Goal: Transaction & Acquisition: Book appointment/travel/reservation

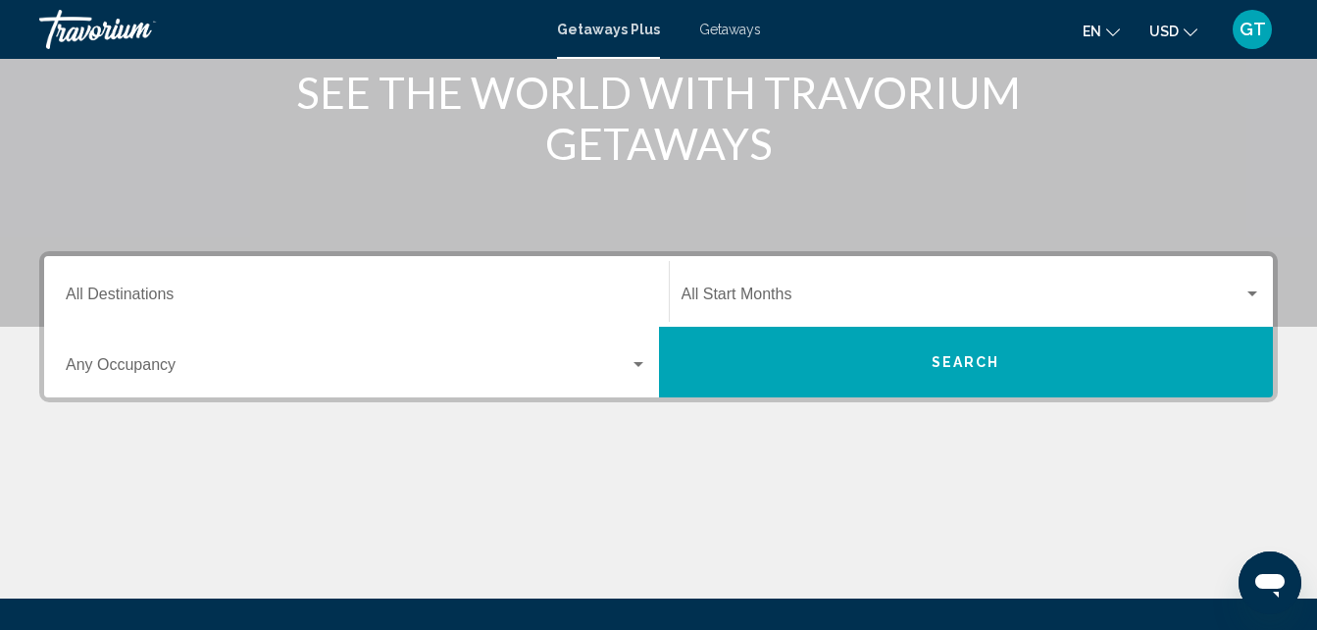
scroll to position [314, 0]
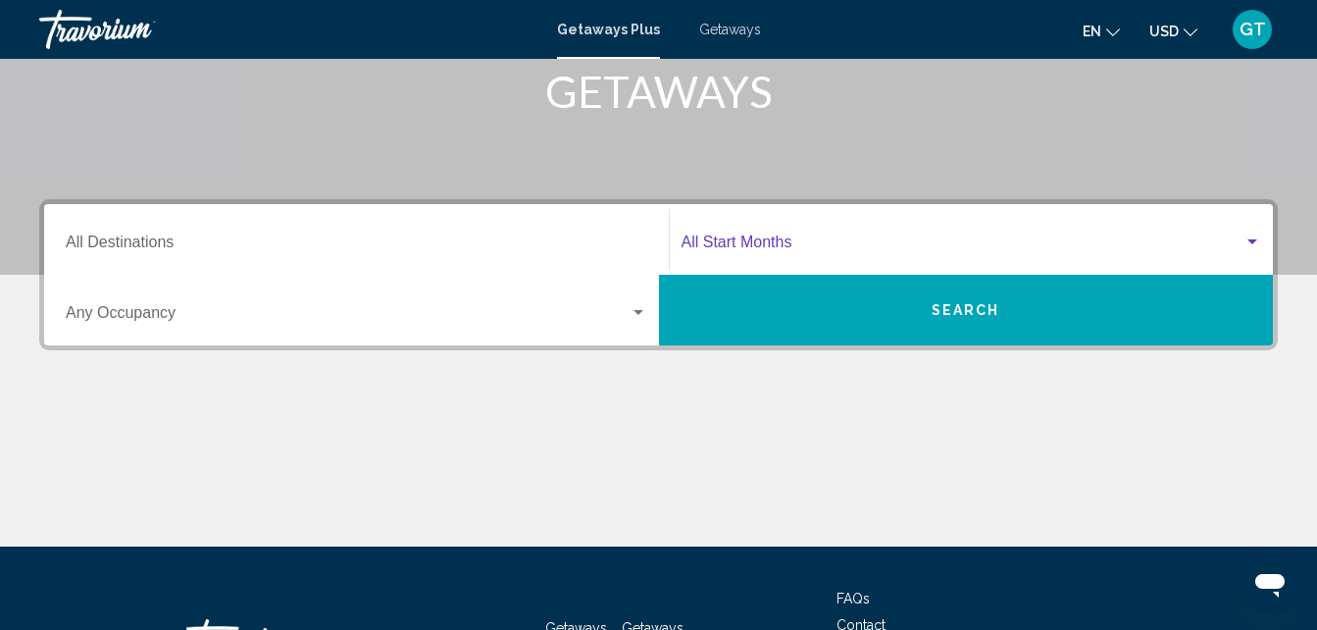
click at [1259, 238] on div "Search widget" at bounding box center [1253, 242] width 18 height 16
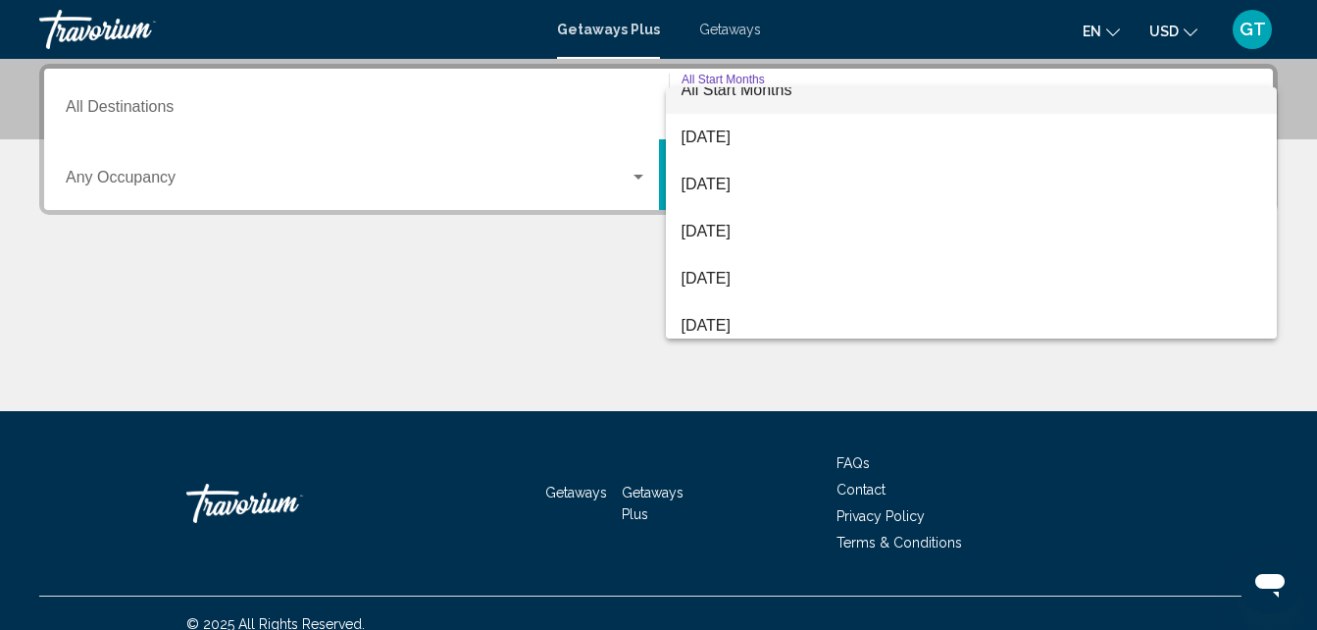
scroll to position [39, 0]
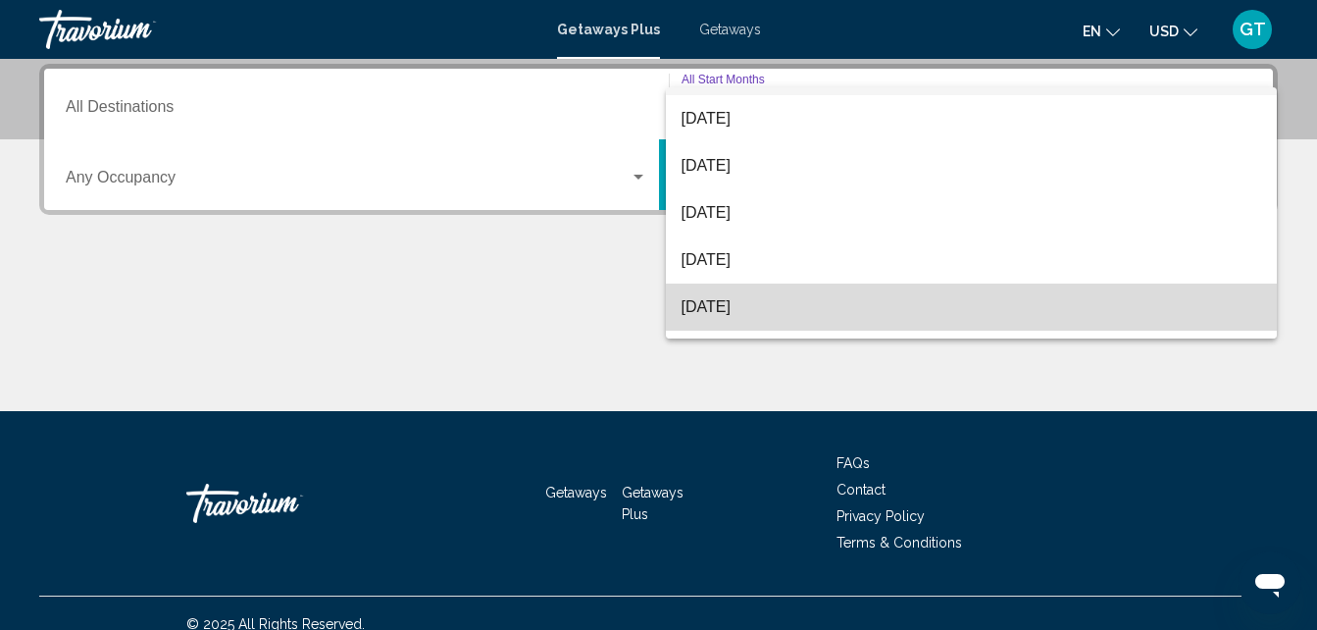
click at [1066, 300] on span "[DATE]" at bounding box center [972, 306] width 581 height 47
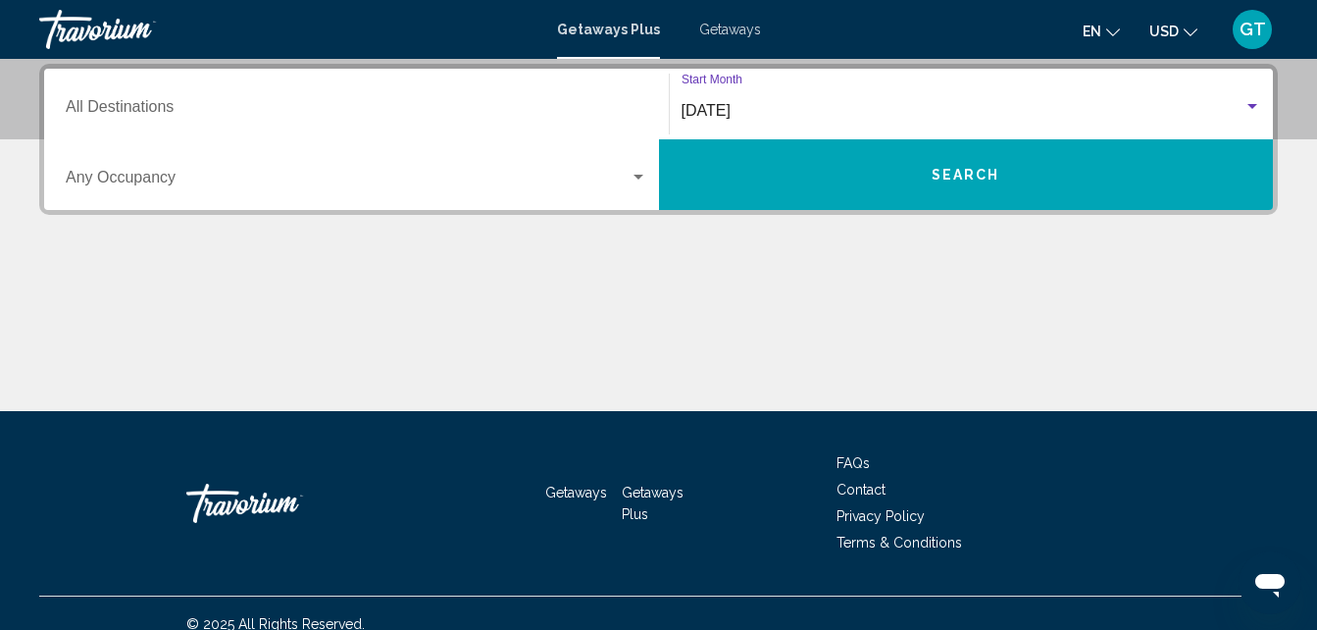
click at [643, 170] on div "Search widget" at bounding box center [639, 178] width 18 height 16
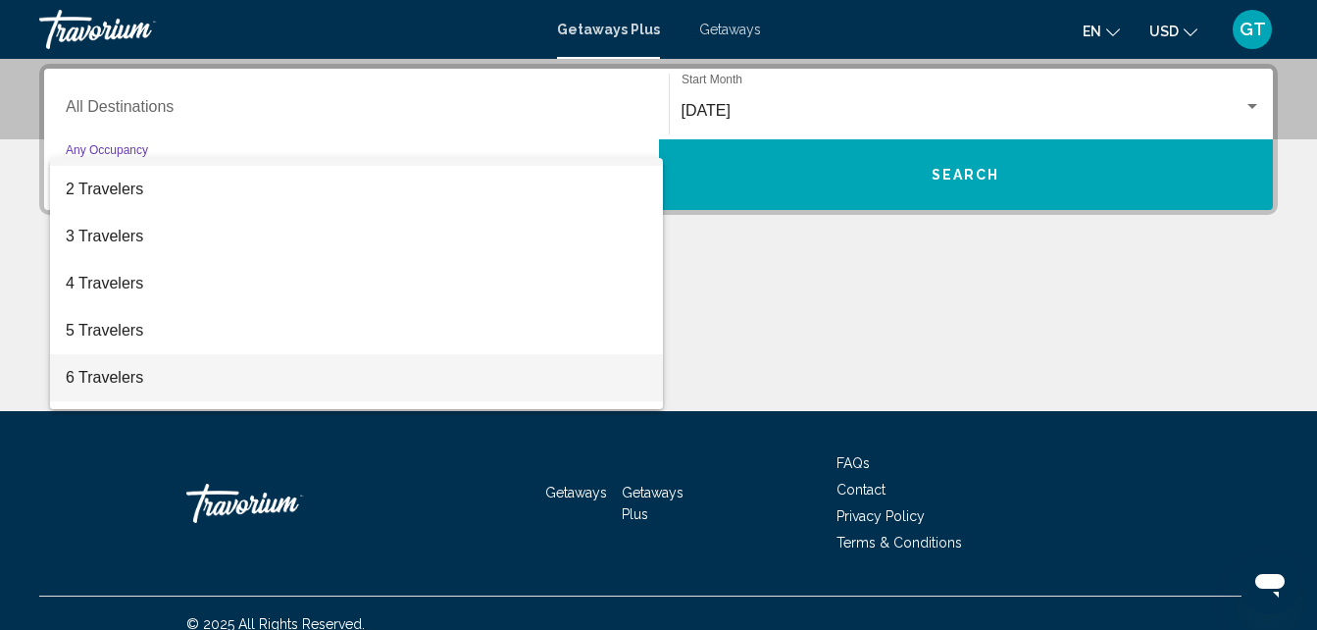
click at [563, 378] on span "6 Travelers" at bounding box center [357, 377] width 582 height 47
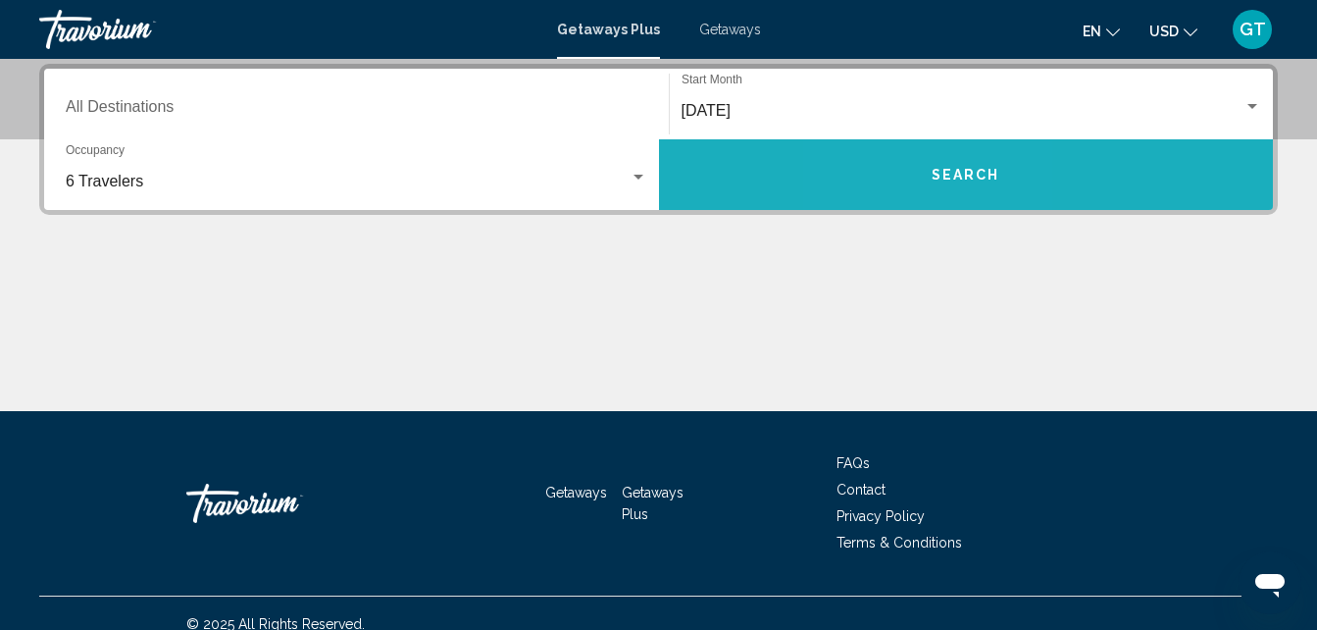
click at [914, 179] on button "Search" at bounding box center [966, 174] width 615 height 71
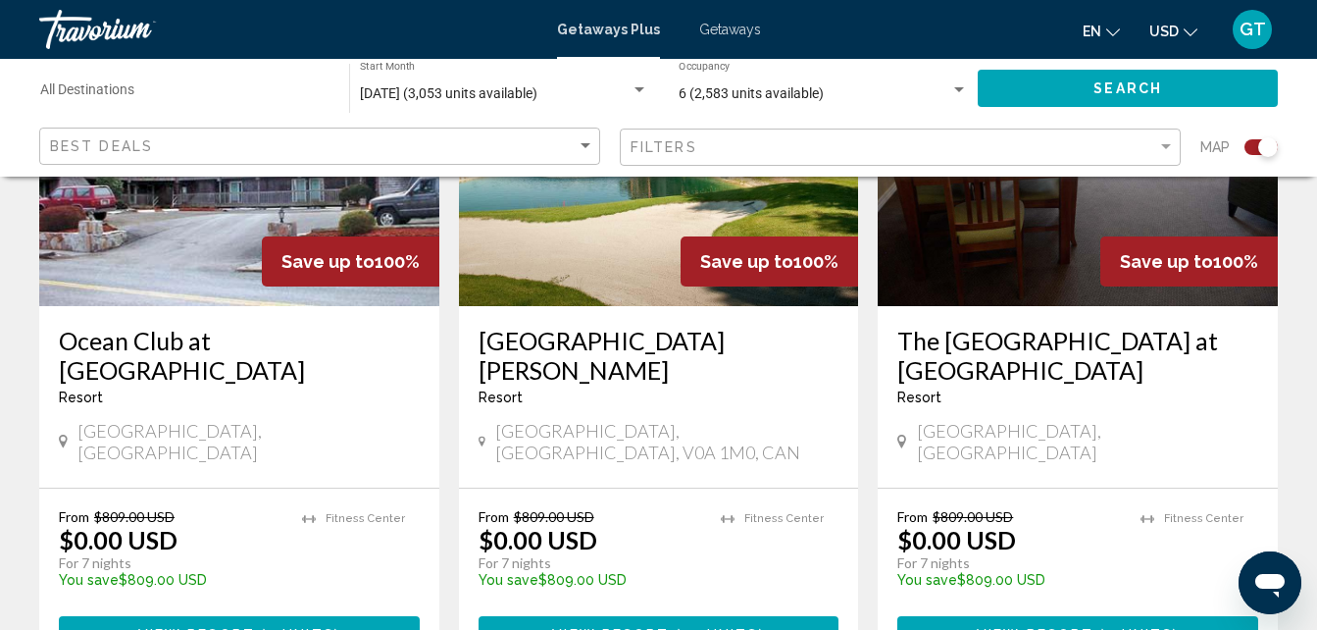
scroll to position [3099, 0]
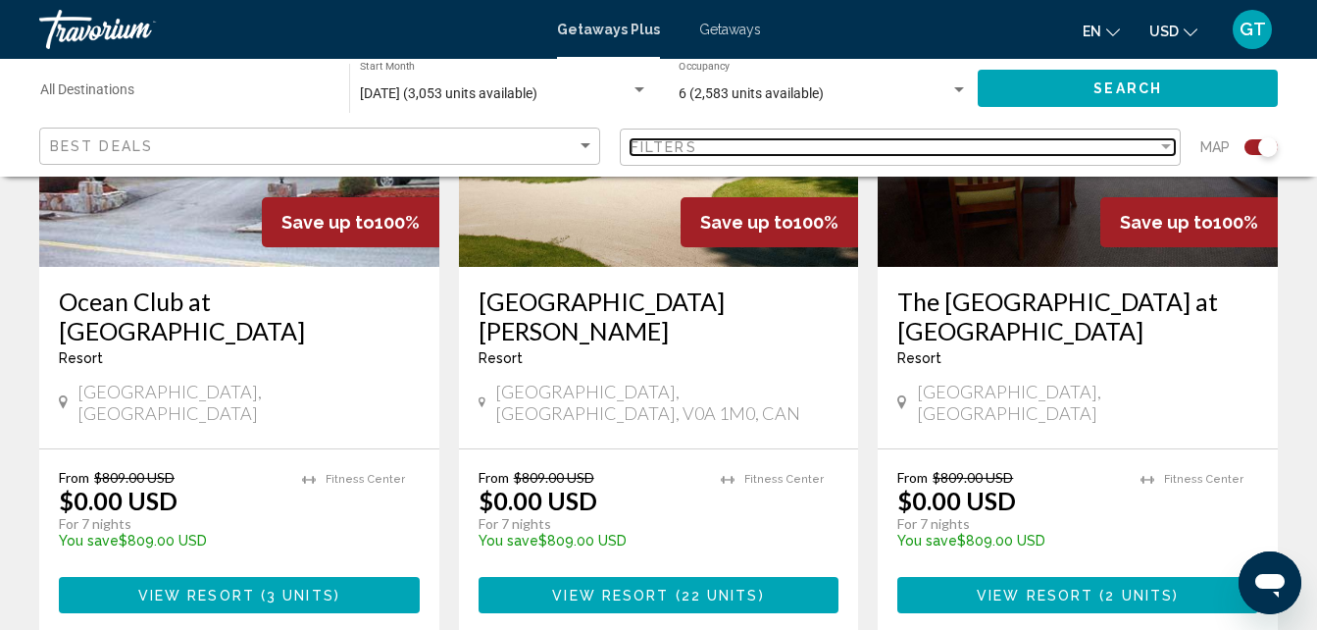
click at [1172, 146] on div "Filter" at bounding box center [1166, 147] width 18 height 16
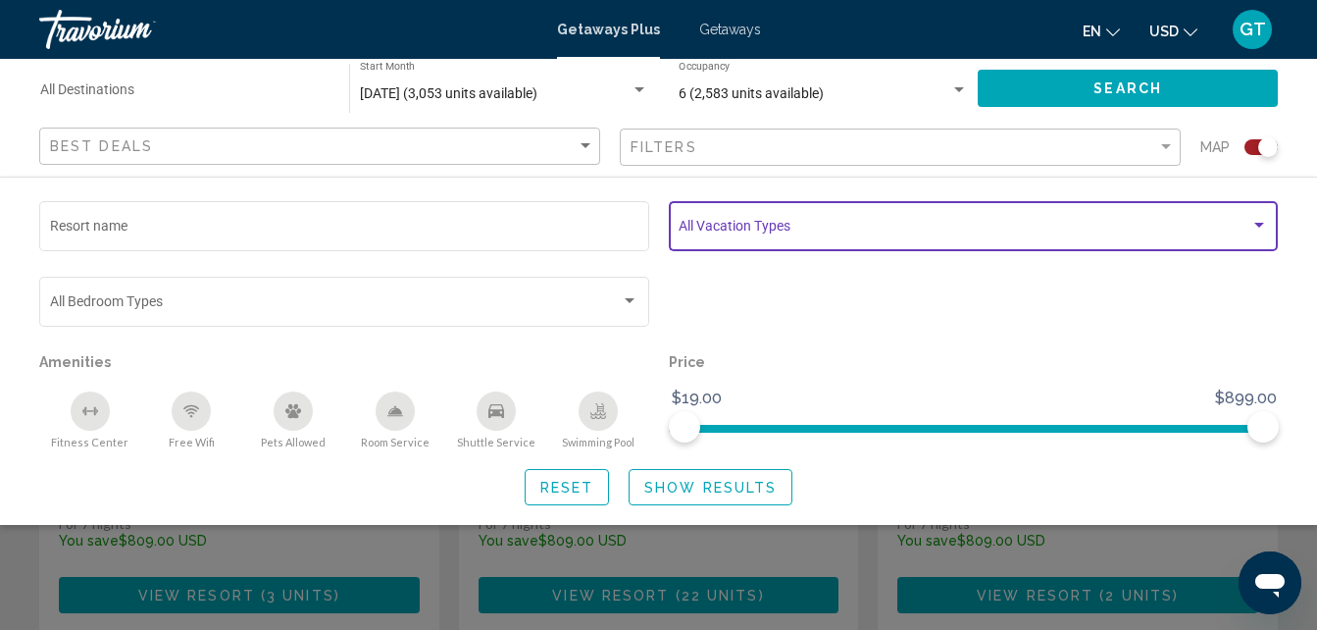
click at [1257, 222] on div "Search widget" at bounding box center [1260, 226] width 18 height 16
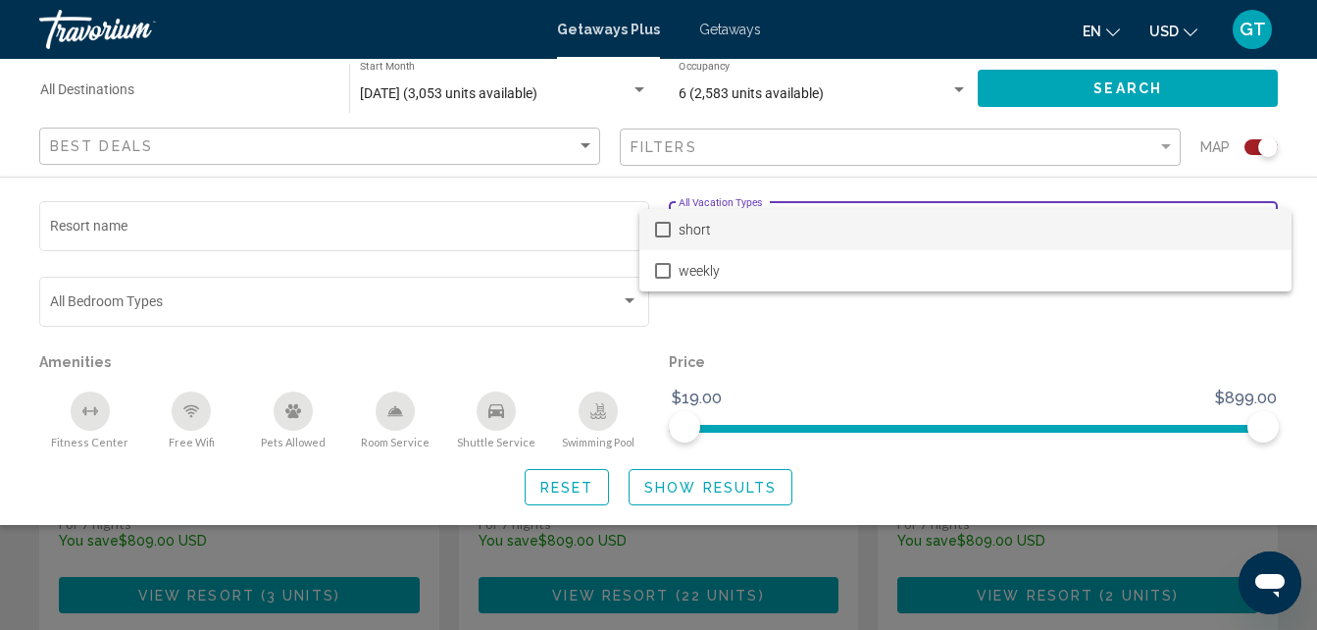
click at [1202, 340] on div at bounding box center [658, 315] width 1317 height 630
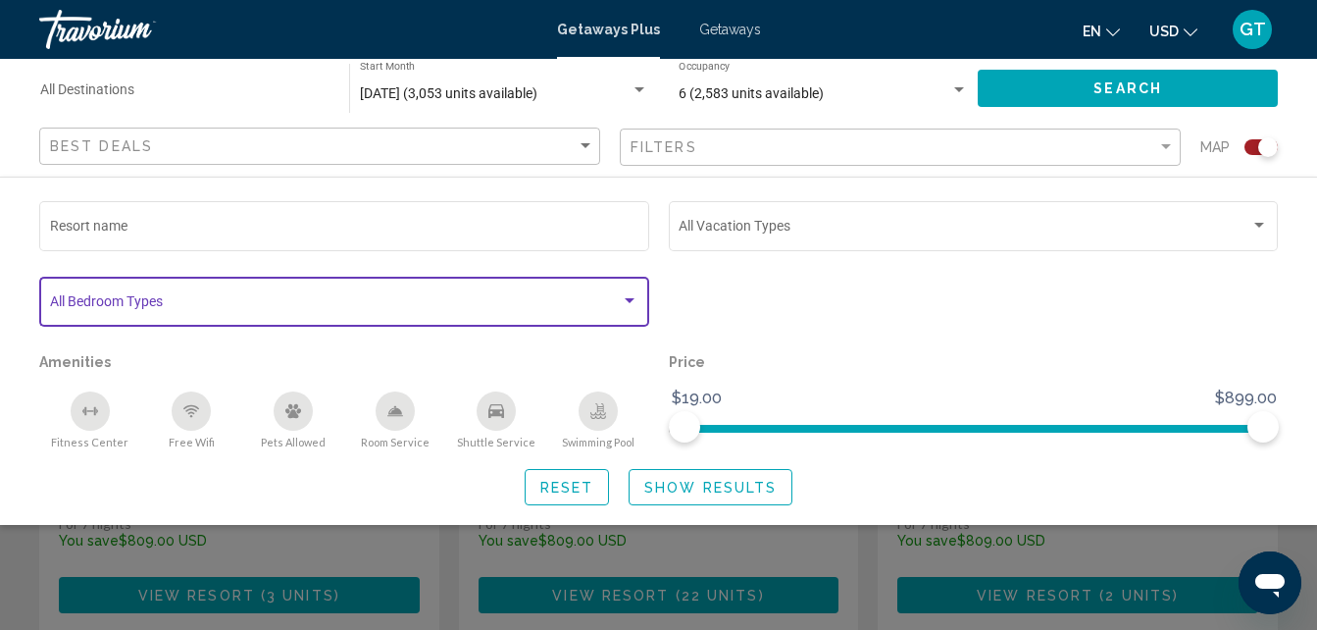
click at [629, 306] on div "Search widget" at bounding box center [630, 301] width 18 height 16
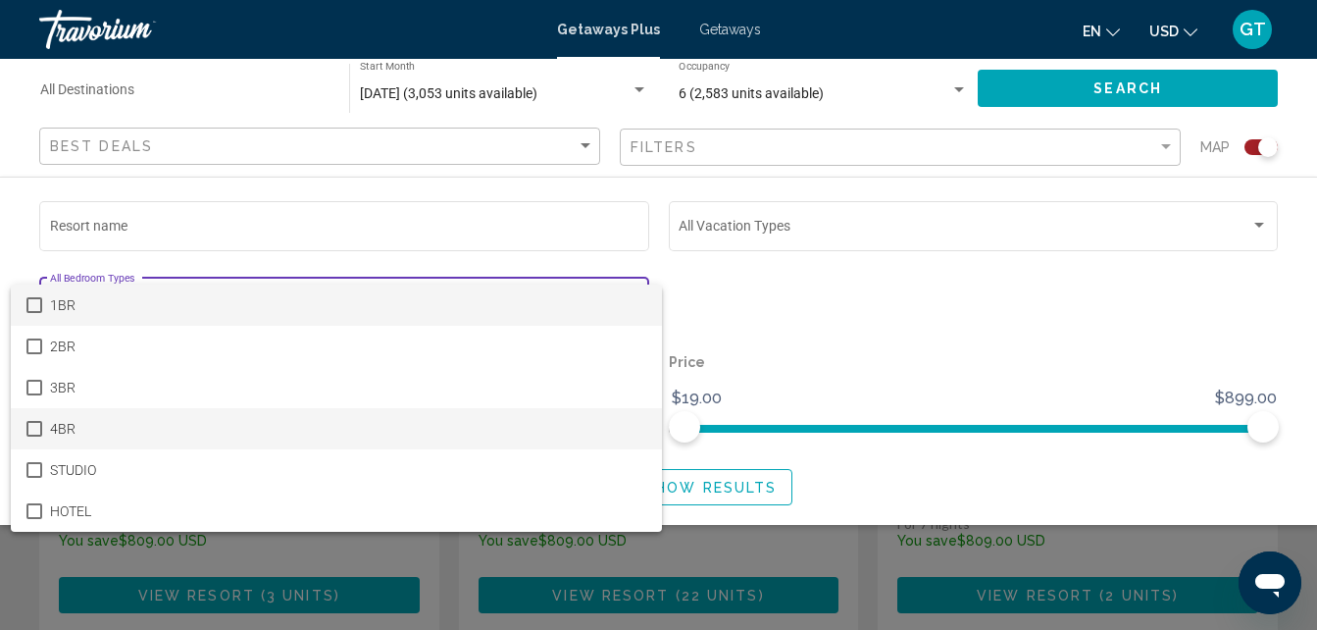
click at [42, 431] on mat-option "4BR" at bounding box center [337, 428] width 652 height 41
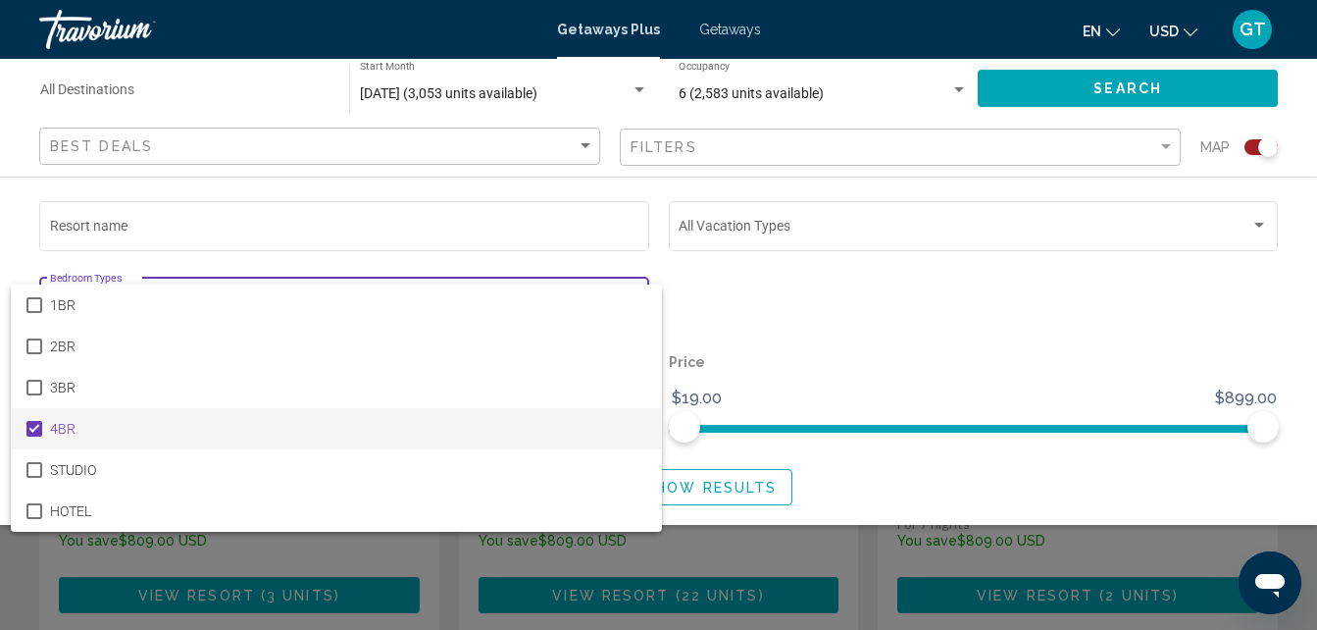
click at [807, 342] on div at bounding box center [658, 315] width 1317 height 630
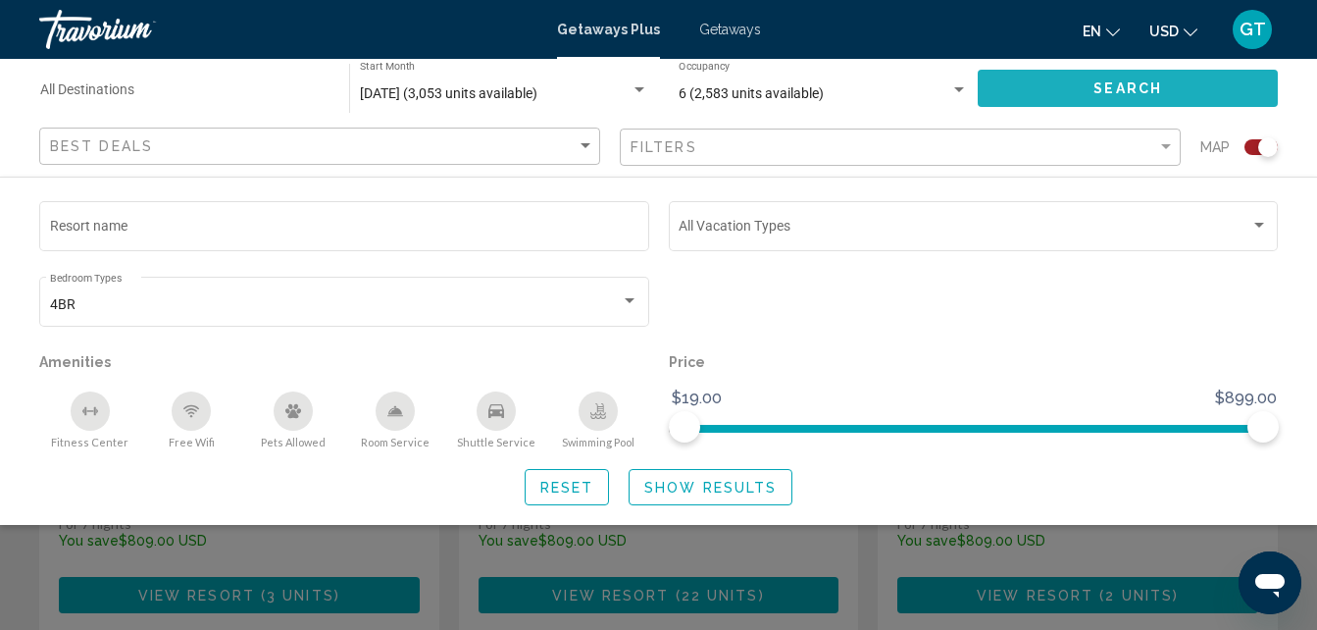
click at [1040, 84] on button "Search" at bounding box center [1128, 88] width 300 height 36
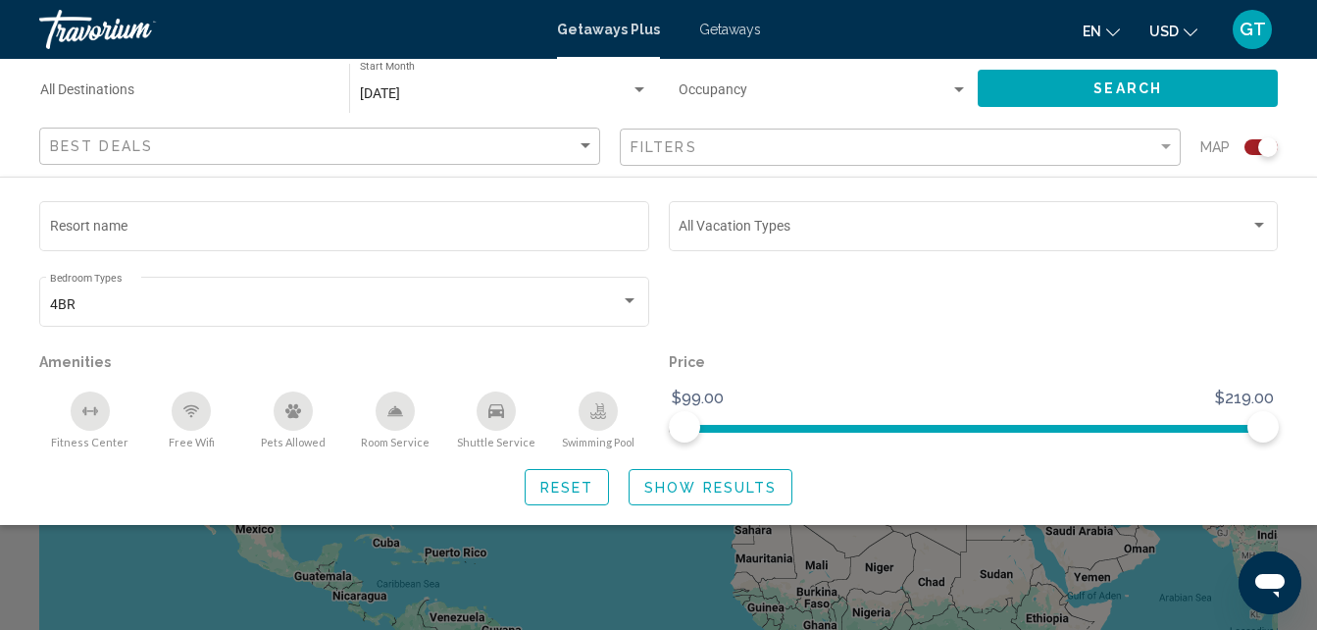
click at [1245, 482] on div "Reset Show Results" at bounding box center [658, 487] width 1239 height 36
click at [954, 87] on div "Search widget" at bounding box center [959, 89] width 10 height 5
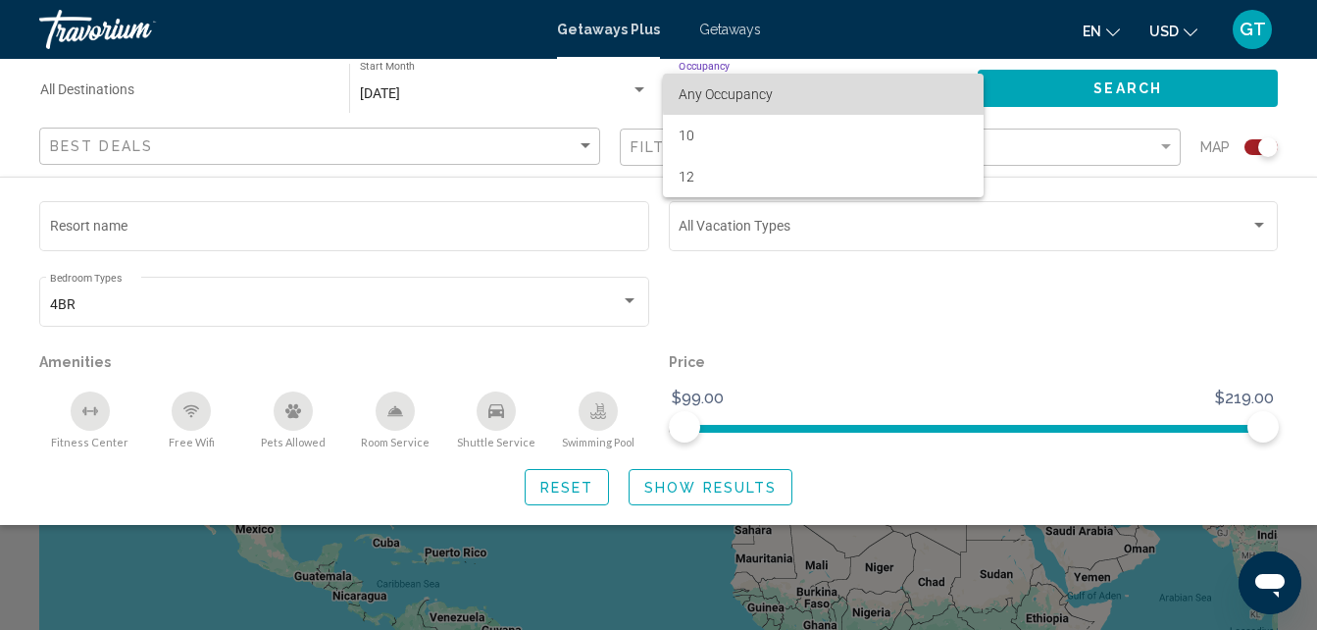
click at [954, 87] on span "Any Occupancy" at bounding box center [823, 94] width 289 height 41
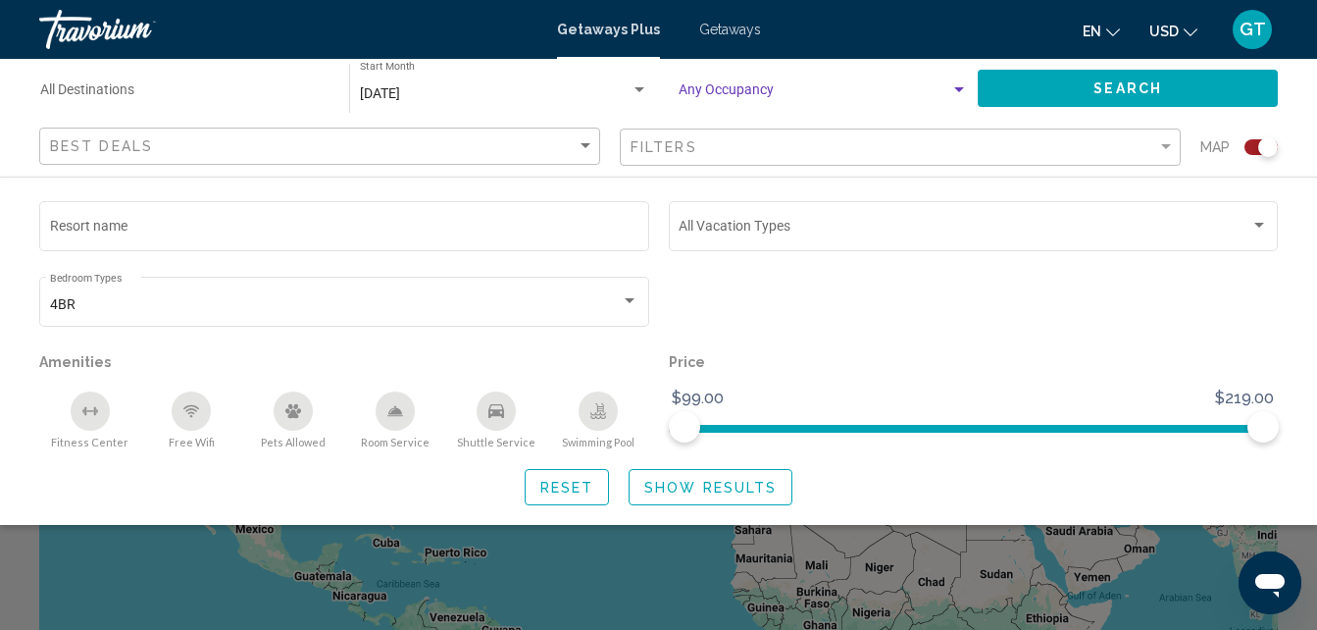
click at [650, 485] on span "Show Results" at bounding box center [710, 488] width 132 height 16
click at [705, 484] on span "Show Results" at bounding box center [710, 488] width 132 height 16
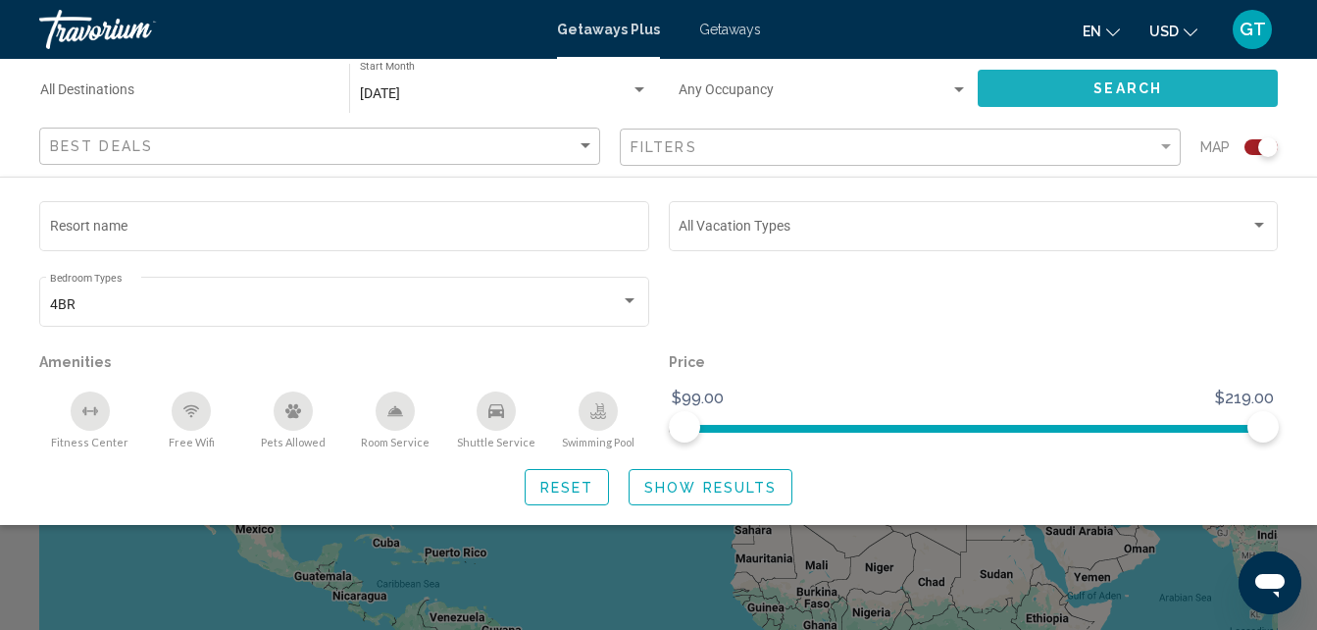
click at [1051, 77] on button "Search" at bounding box center [1128, 88] width 300 height 36
click at [1251, 150] on div "Search widget" at bounding box center [1261, 147] width 33 height 16
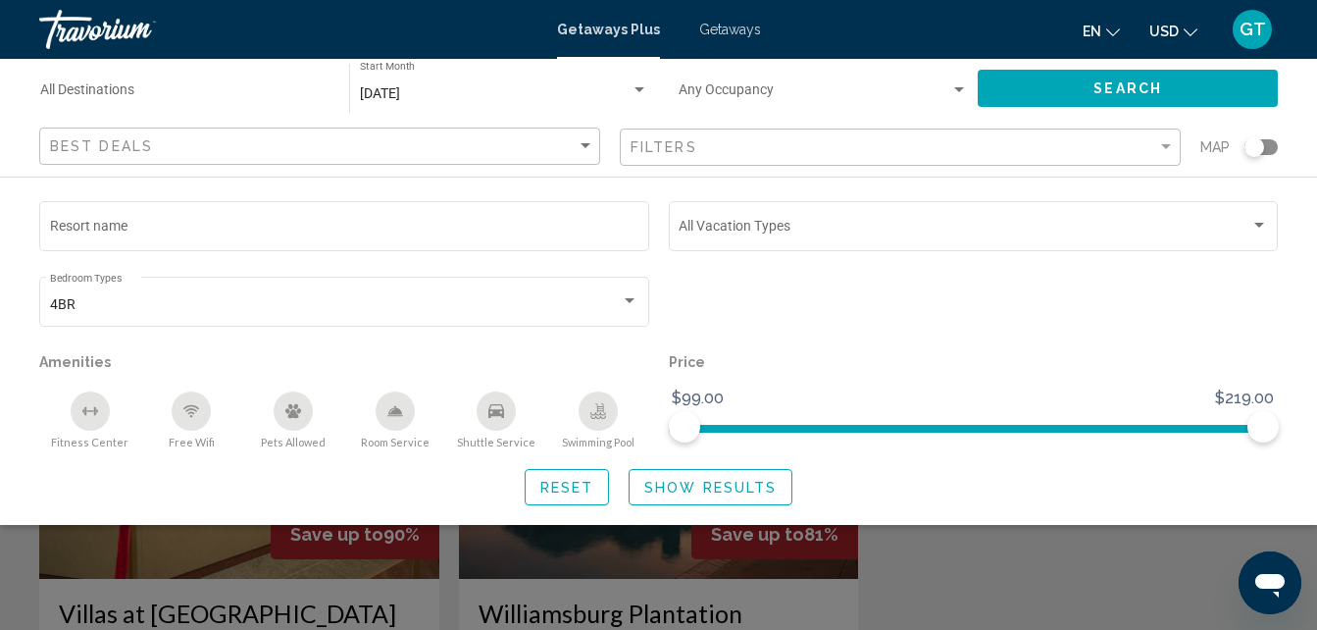
click at [1265, 149] on div "Search widget" at bounding box center [1261, 147] width 33 height 16
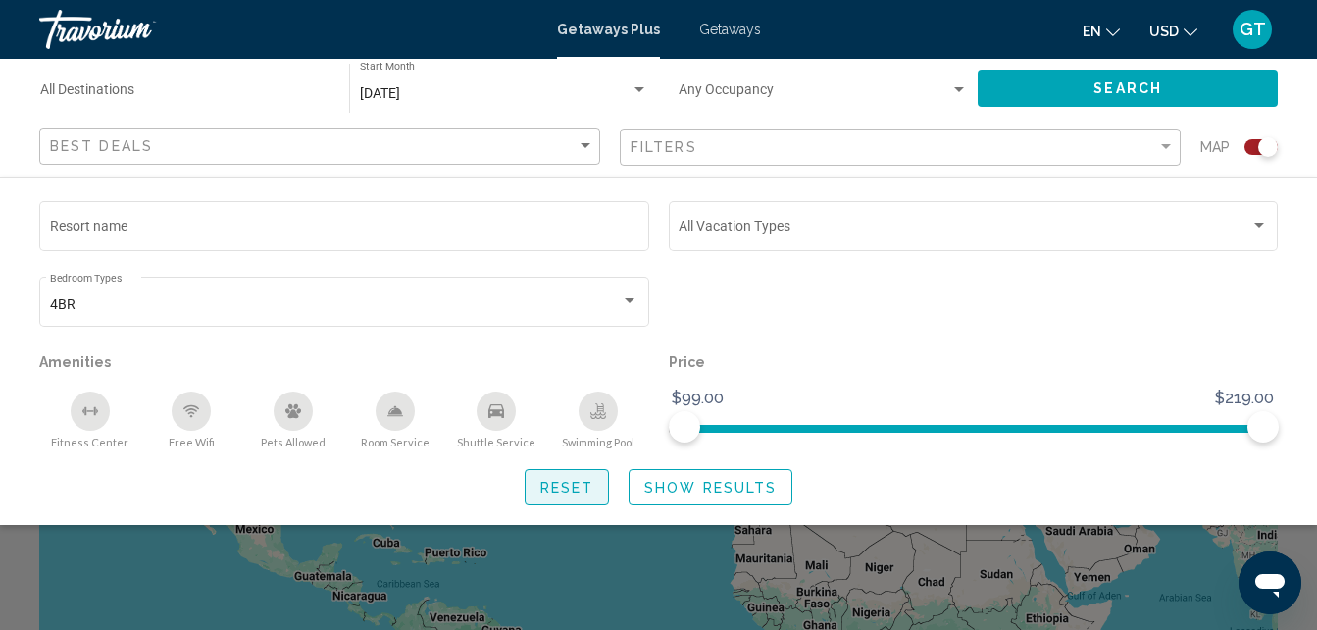
click at [573, 481] on span "Reset" at bounding box center [567, 488] width 54 height 16
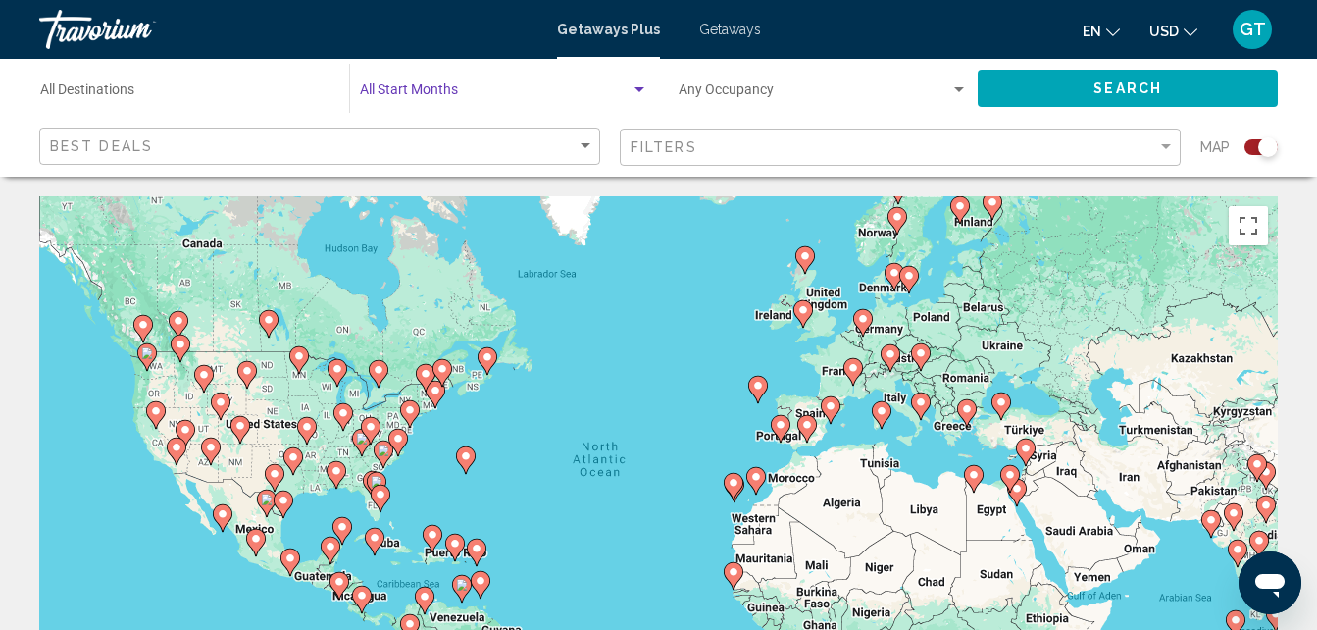
click at [631, 89] on div "Search widget" at bounding box center [640, 90] width 18 height 16
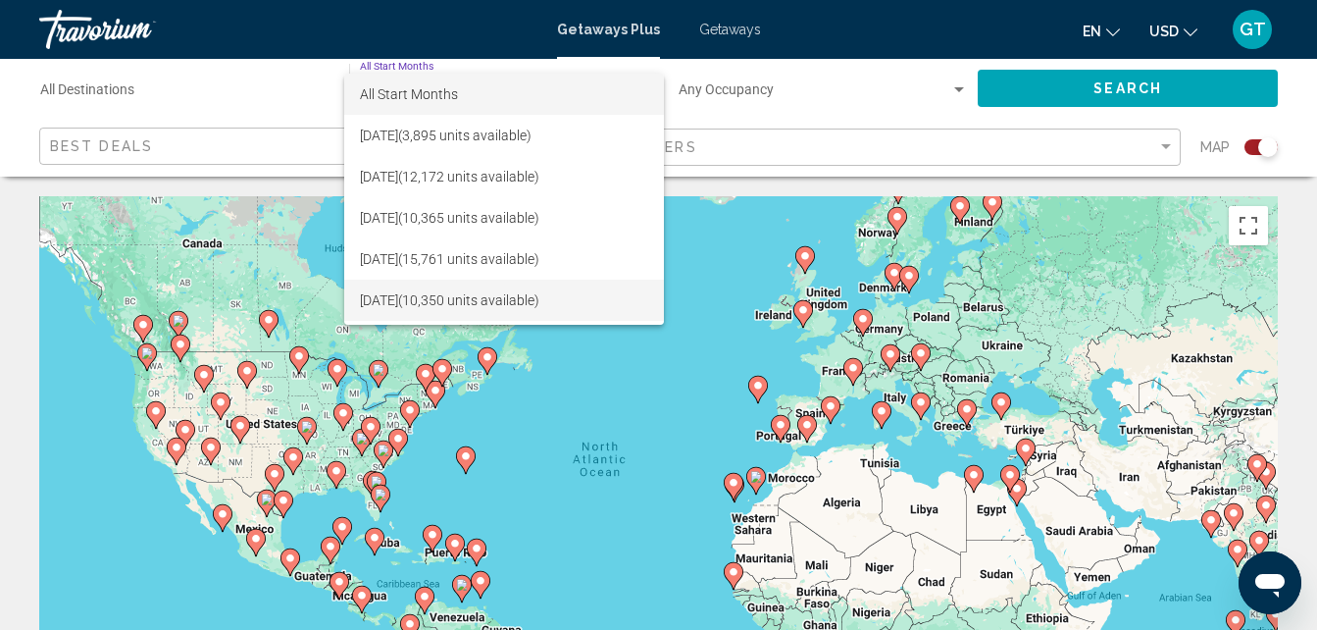
click at [576, 290] on span "[DATE] (10,350 units available)" at bounding box center [504, 300] width 288 height 41
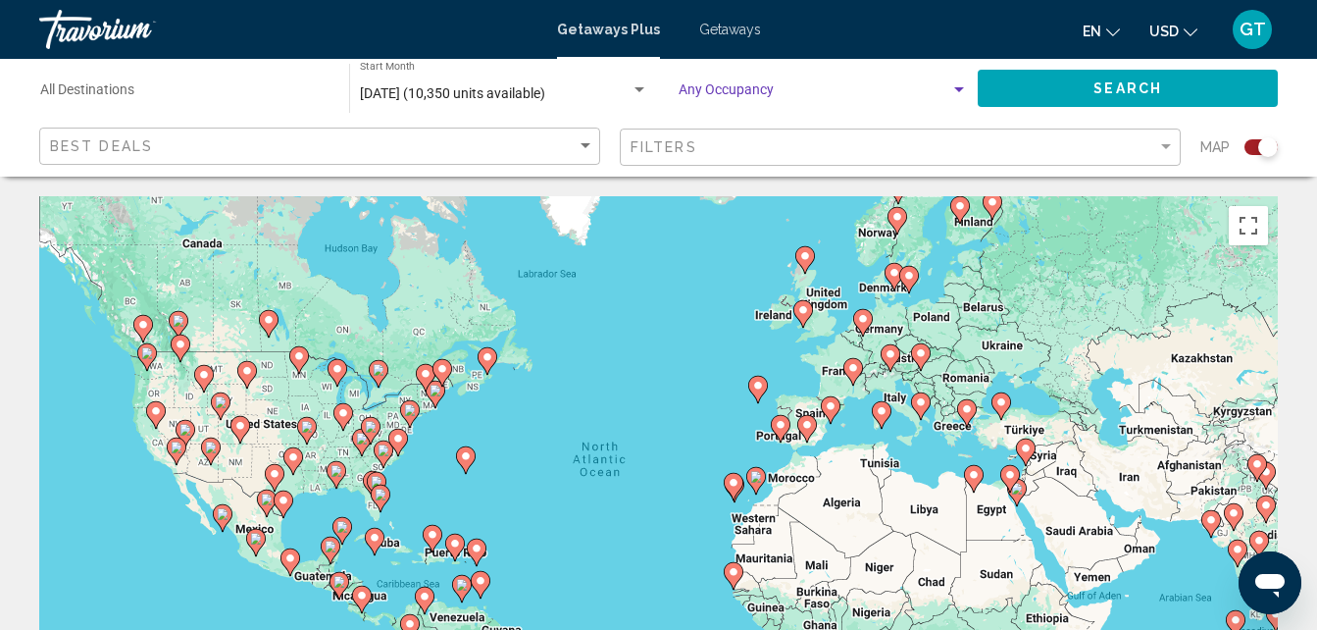
click at [766, 97] on span "Search widget" at bounding box center [815, 94] width 272 height 16
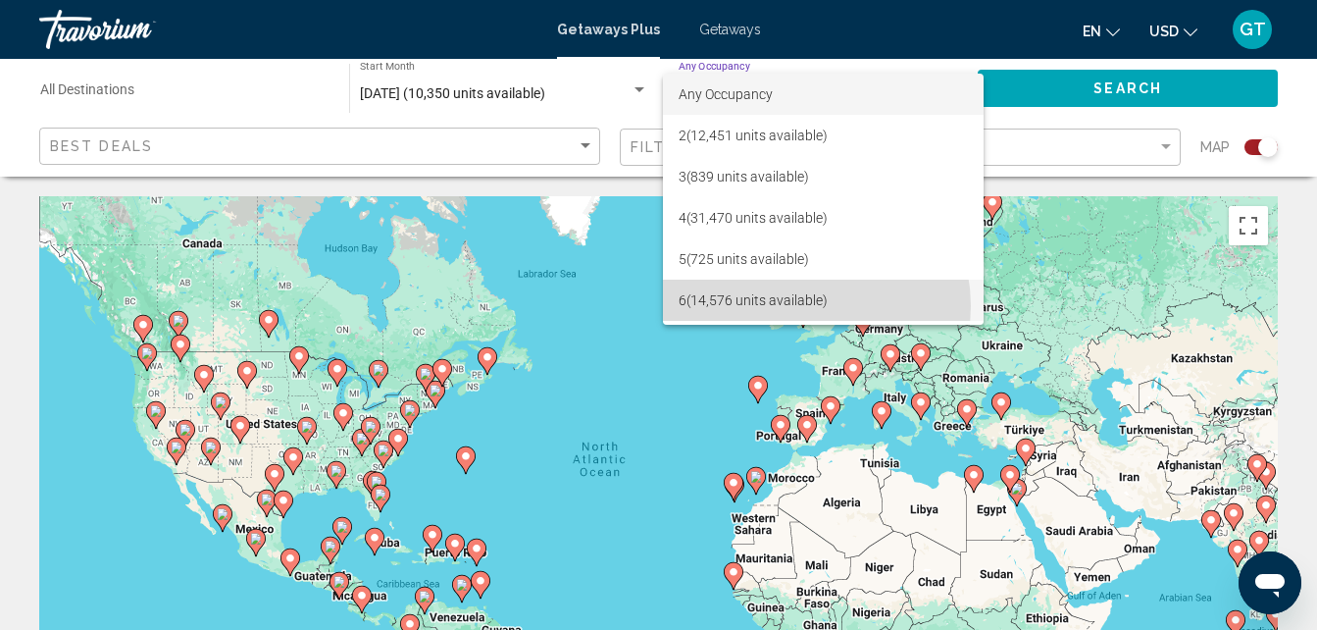
click at [796, 306] on span "6 (14,576 units available)" at bounding box center [823, 300] width 289 height 41
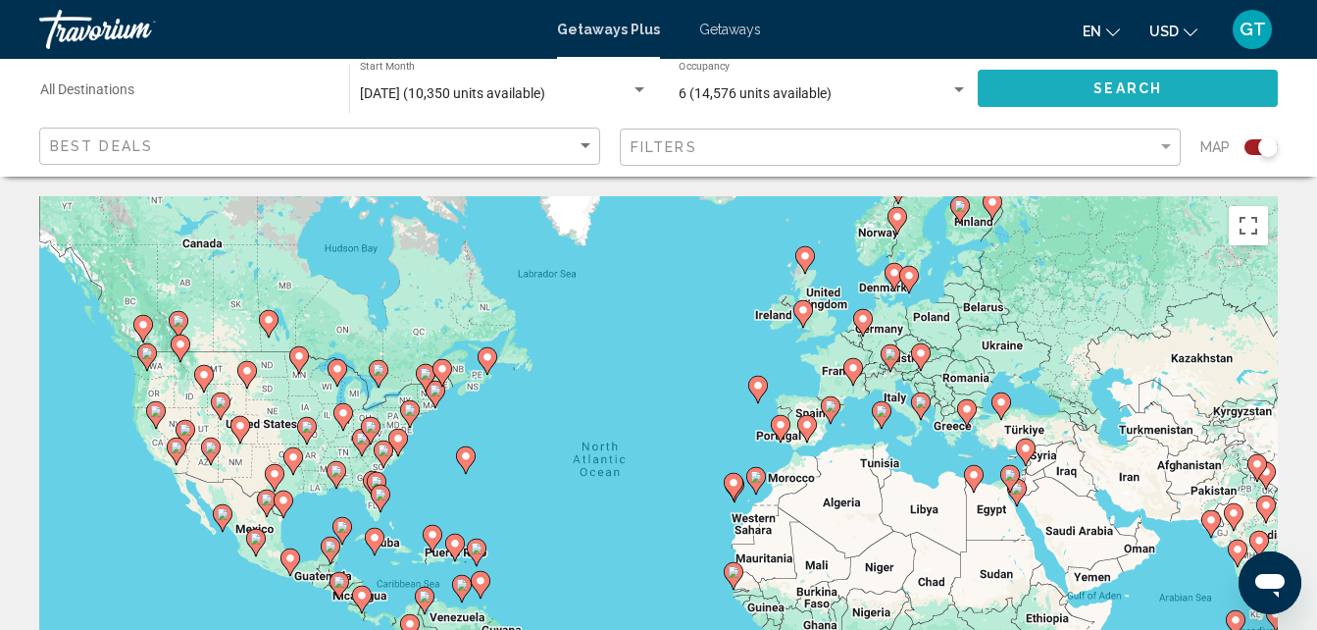
click at [1043, 86] on button "Search" at bounding box center [1128, 88] width 300 height 36
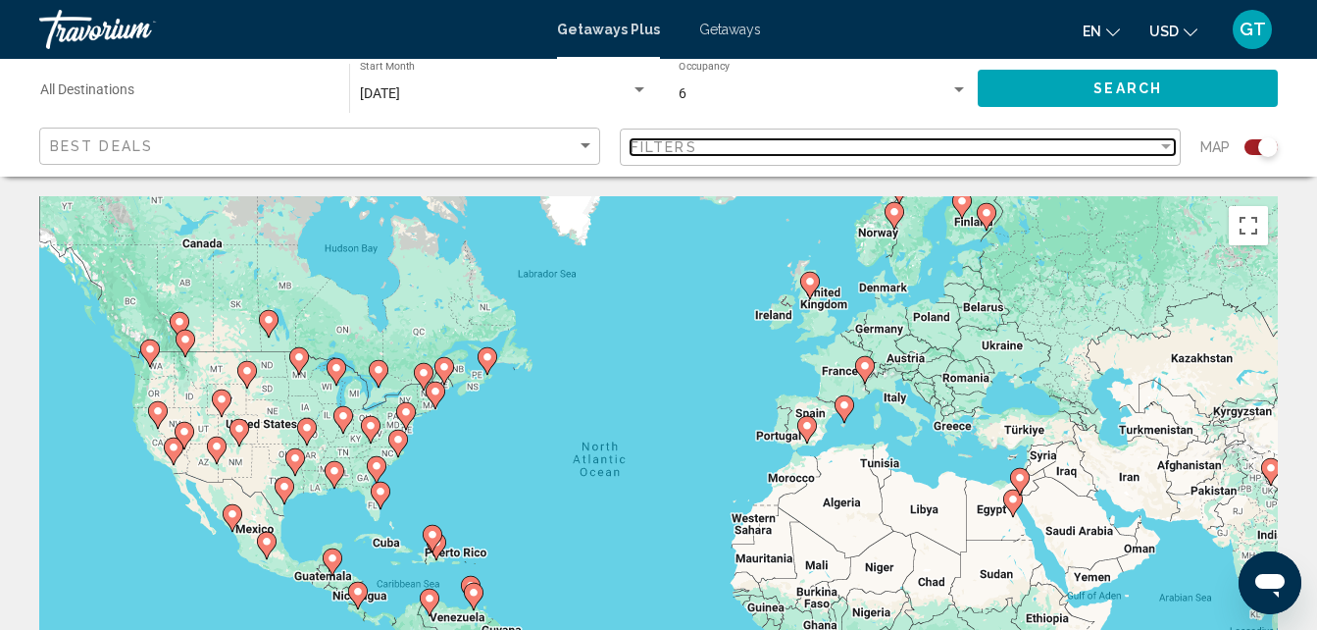
click at [1167, 146] on div "Filter" at bounding box center [1166, 146] width 10 height 5
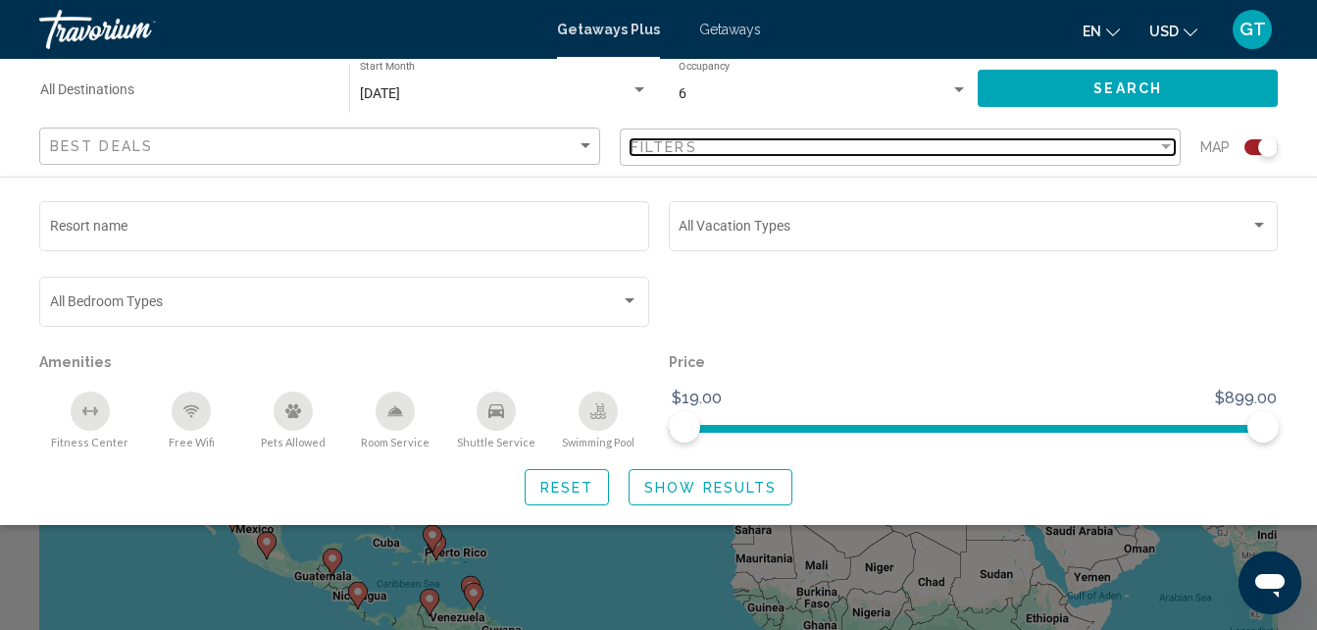
click at [1167, 146] on div "Filter" at bounding box center [1166, 146] width 10 height 5
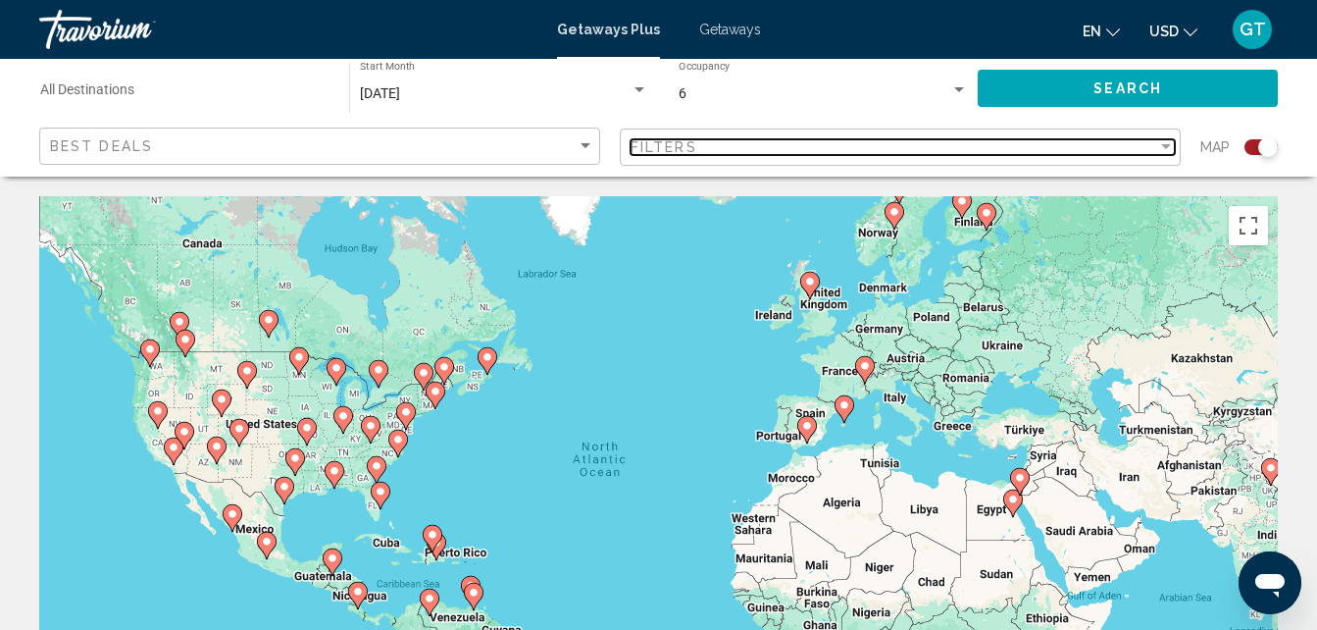
click at [1167, 146] on div "Filter" at bounding box center [1166, 146] width 10 height 5
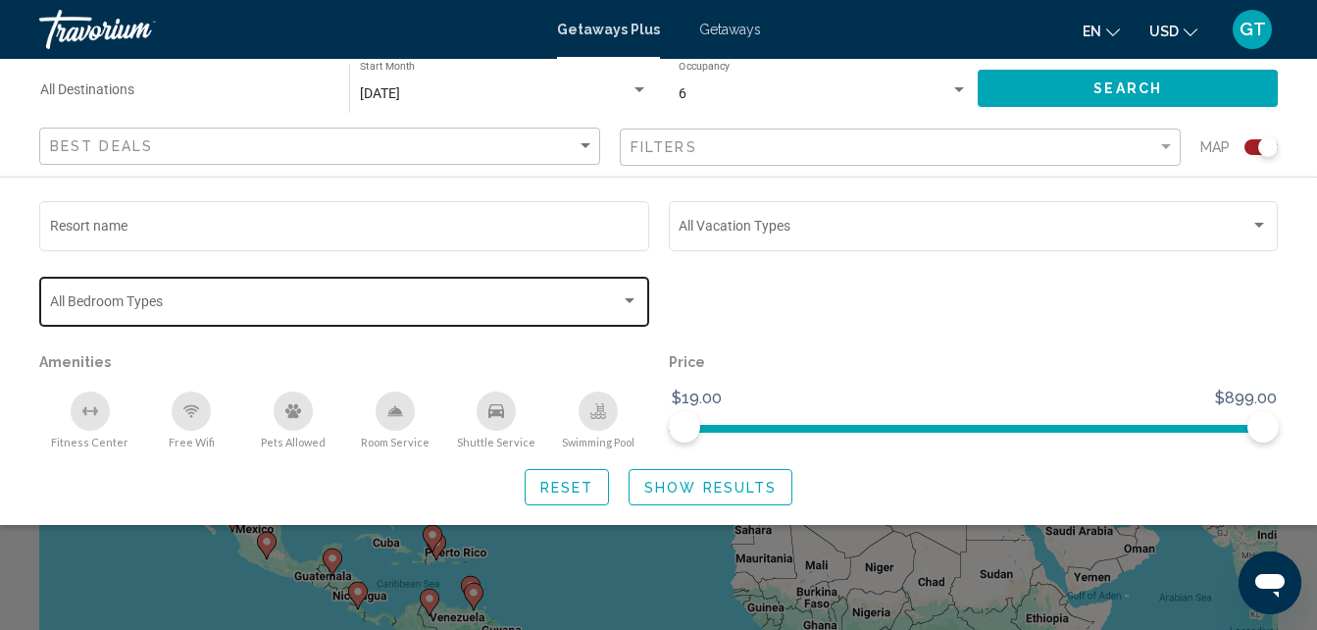
click at [635, 307] on div "Search widget" at bounding box center [630, 301] width 18 height 16
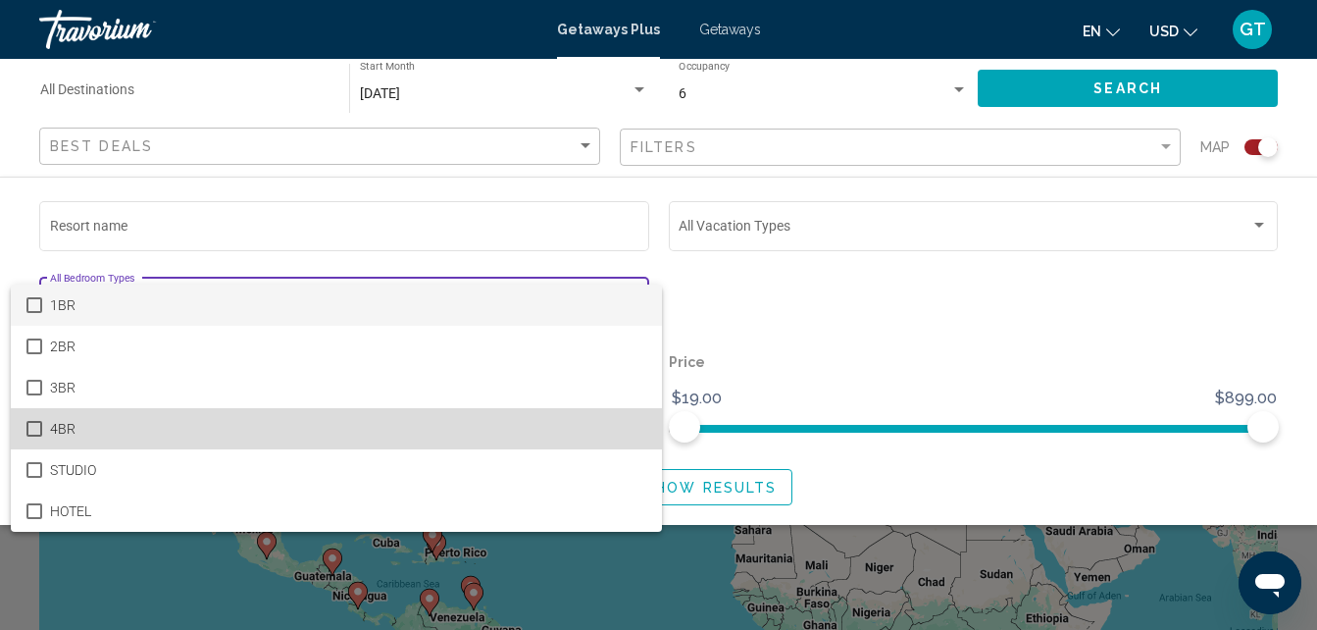
click at [408, 423] on span "4BR" at bounding box center [348, 428] width 597 height 41
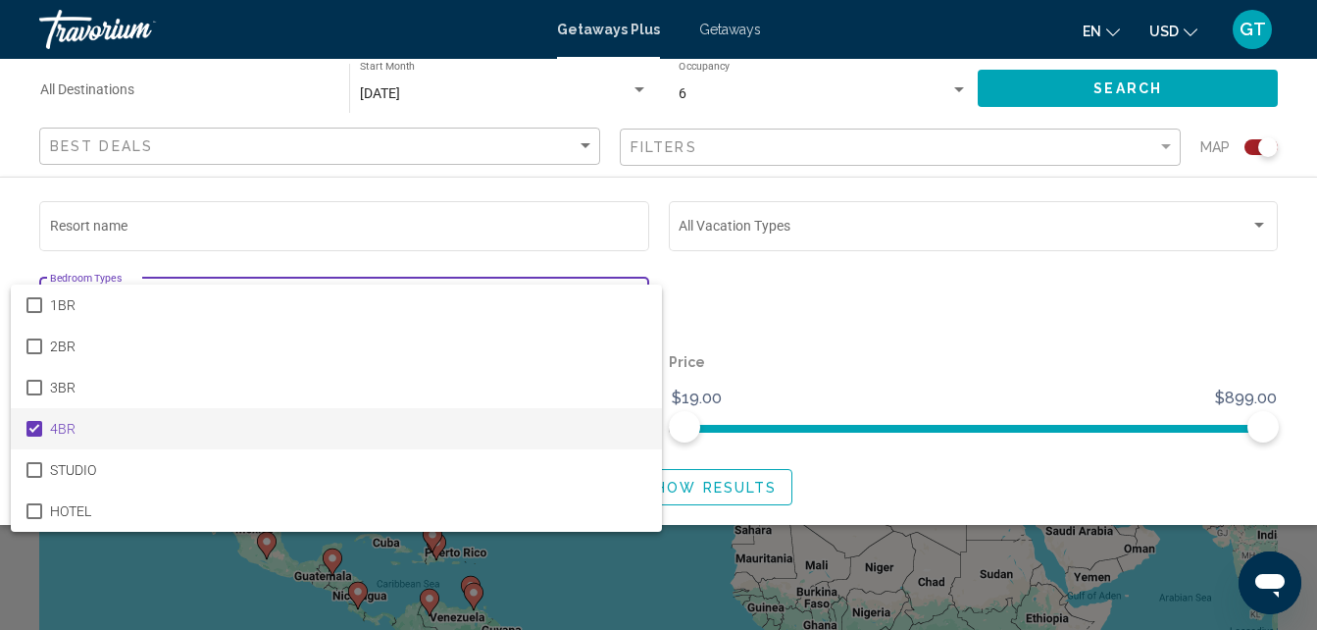
click at [1163, 146] on div at bounding box center [658, 315] width 1317 height 630
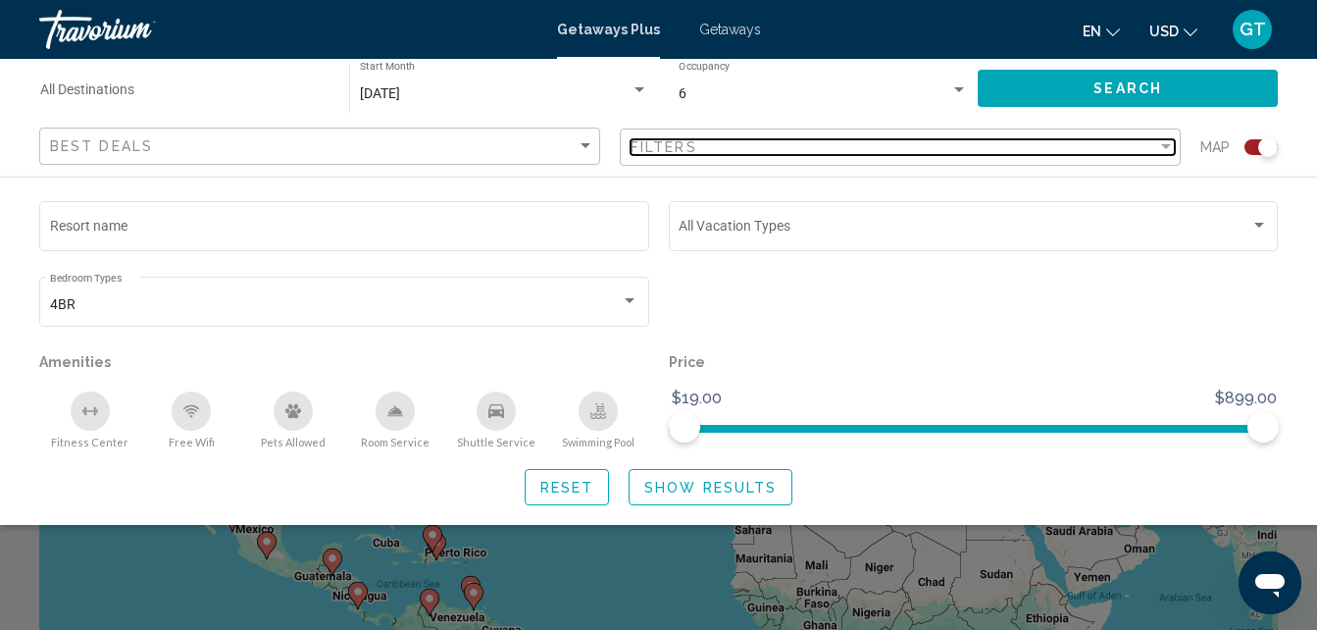
click at [1163, 146] on div "Filter" at bounding box center [1166, 146] width 10 height 5
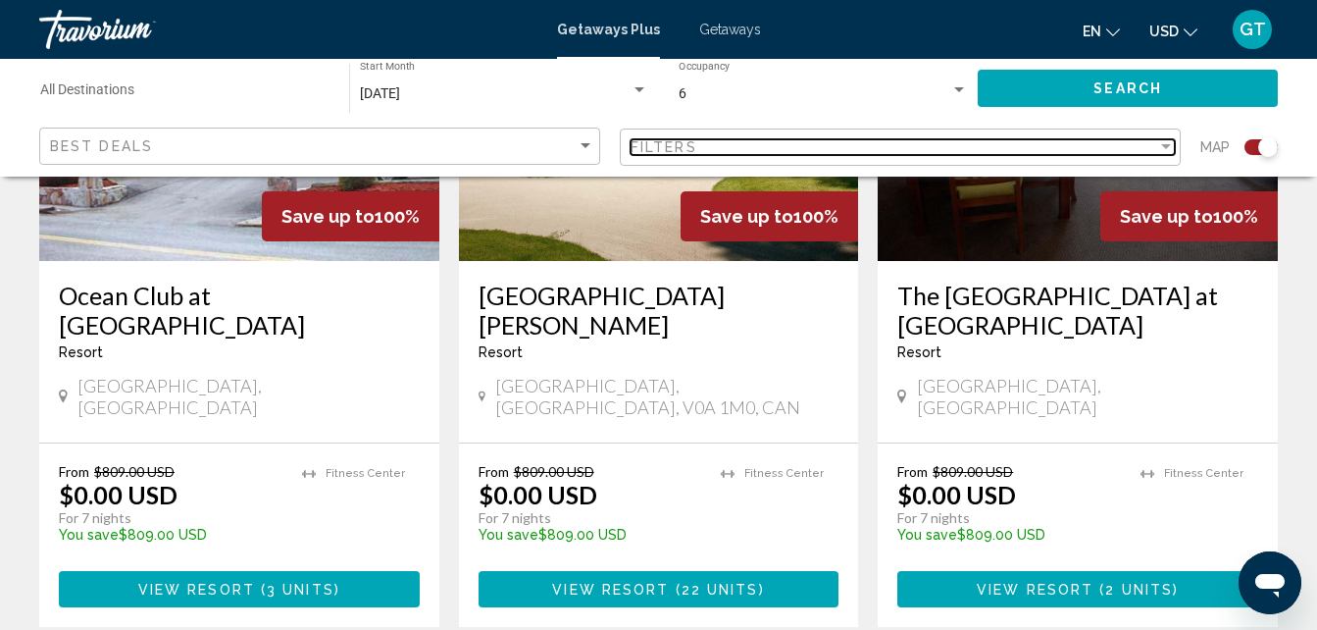
scroll to position [3112, 0]
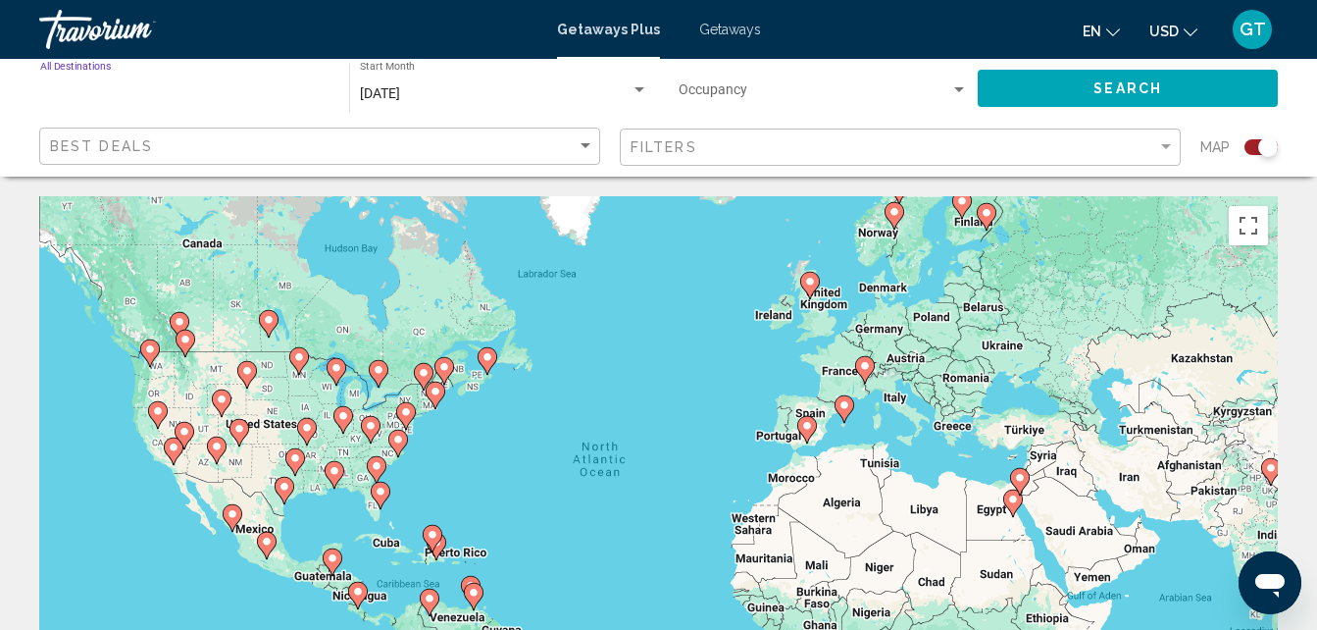
click at [177, 90] on input "Destination All Destinations" at bounding box center [184, 94] width 289 height 16
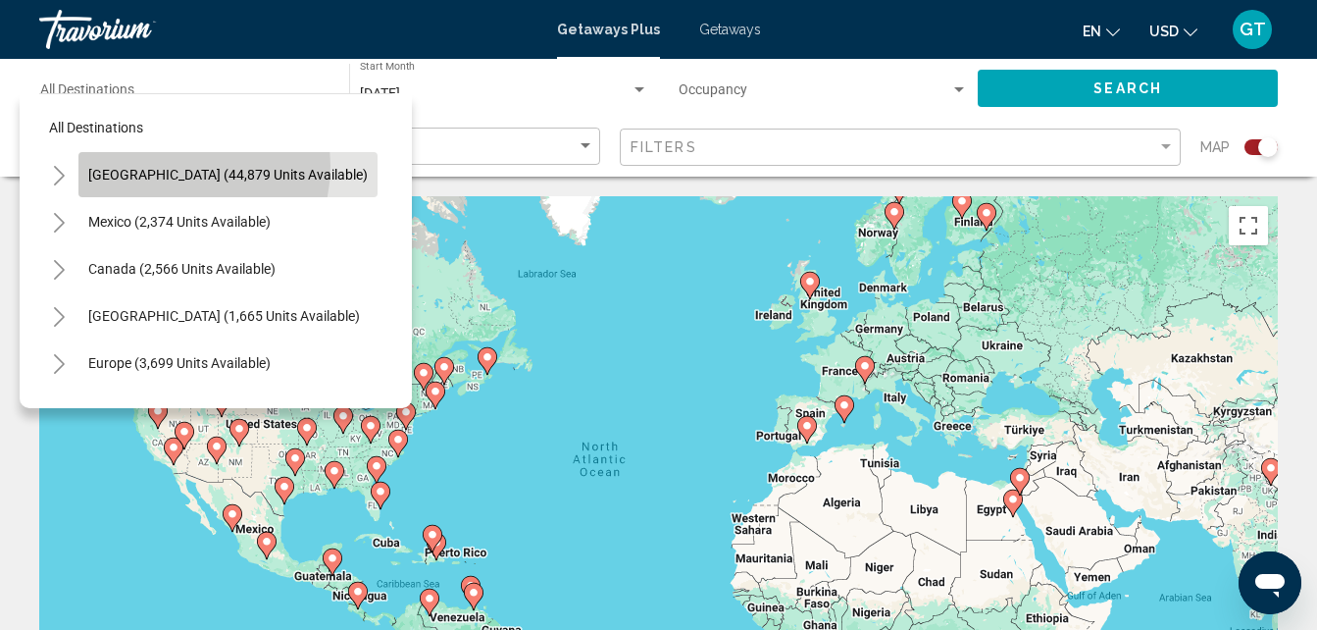
click at [172, 167] on span "[GEOGRAPHIC_DATA] (44,879 units available)" at bounding box center [228, 175] width 280 height 16
type input "**********"
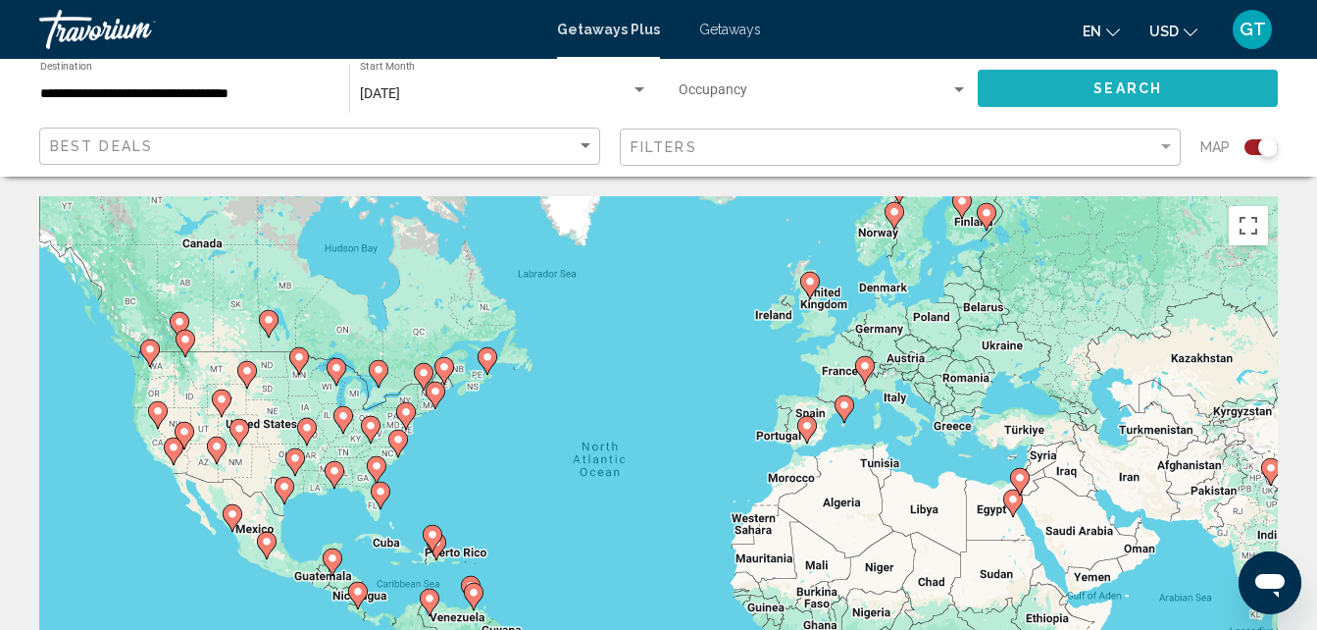
click at [1098, 83] on span "Search" at bounding box center [1128, 89] width 69 height 16
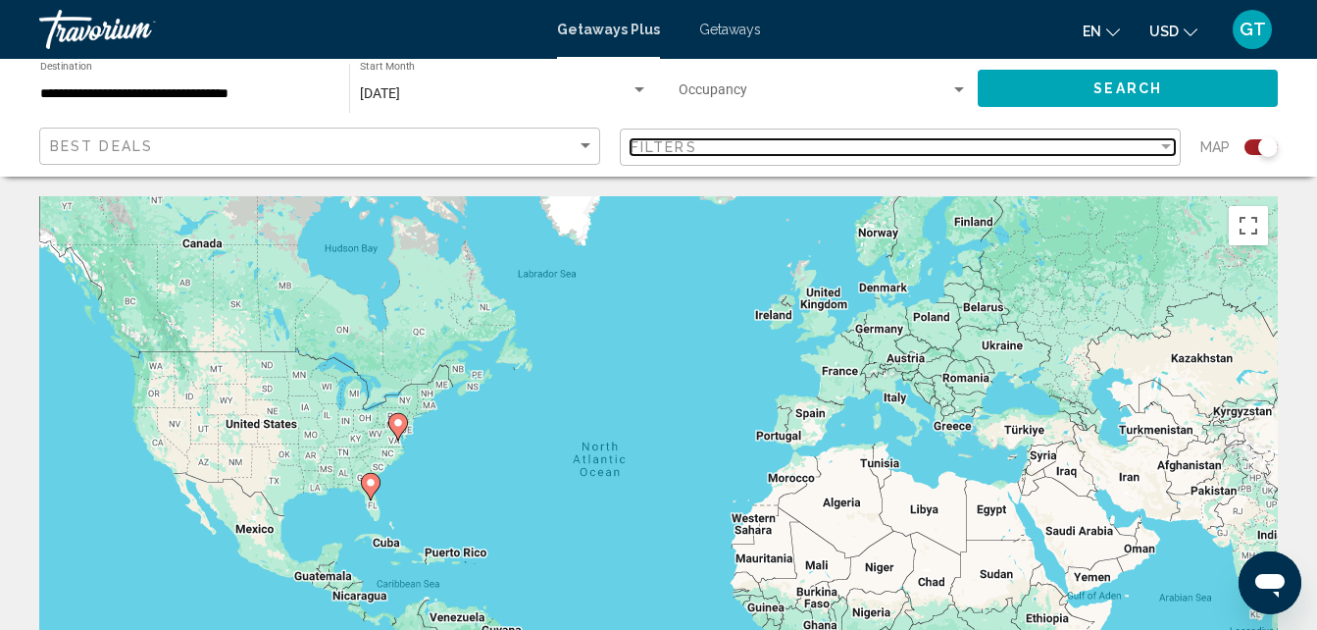
click at [1161, 145] on div "Filter" at bounding box center [1166, 146] width 10 height 5
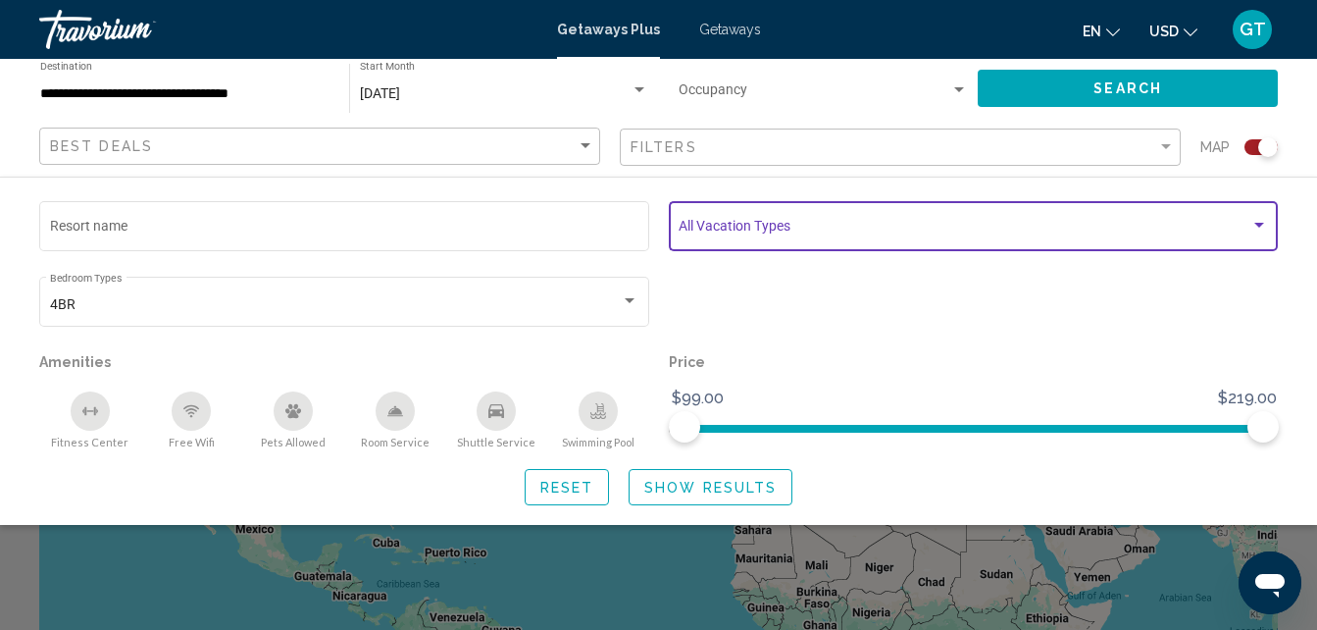
click at [1261, 233] on div "Search widget" at bounding box center [973, 230] width 589 height 16
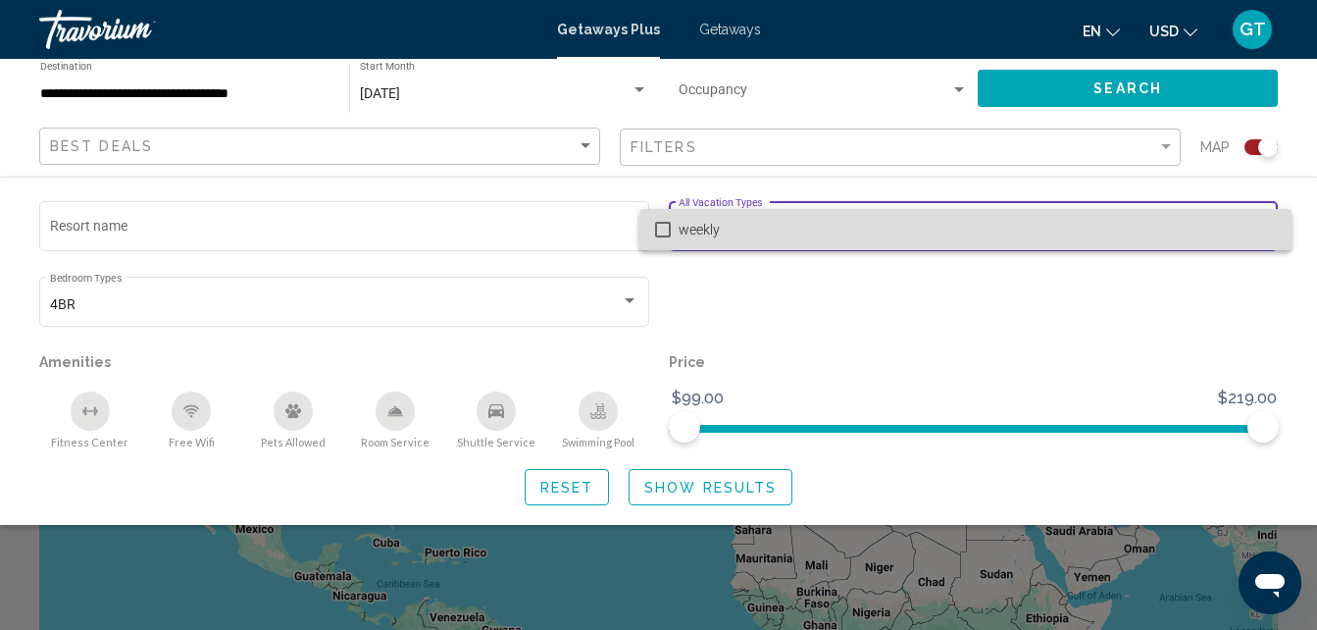
click at [1261, 233] on span "weekly" at bounding box center [977, 229] width 597 height 41
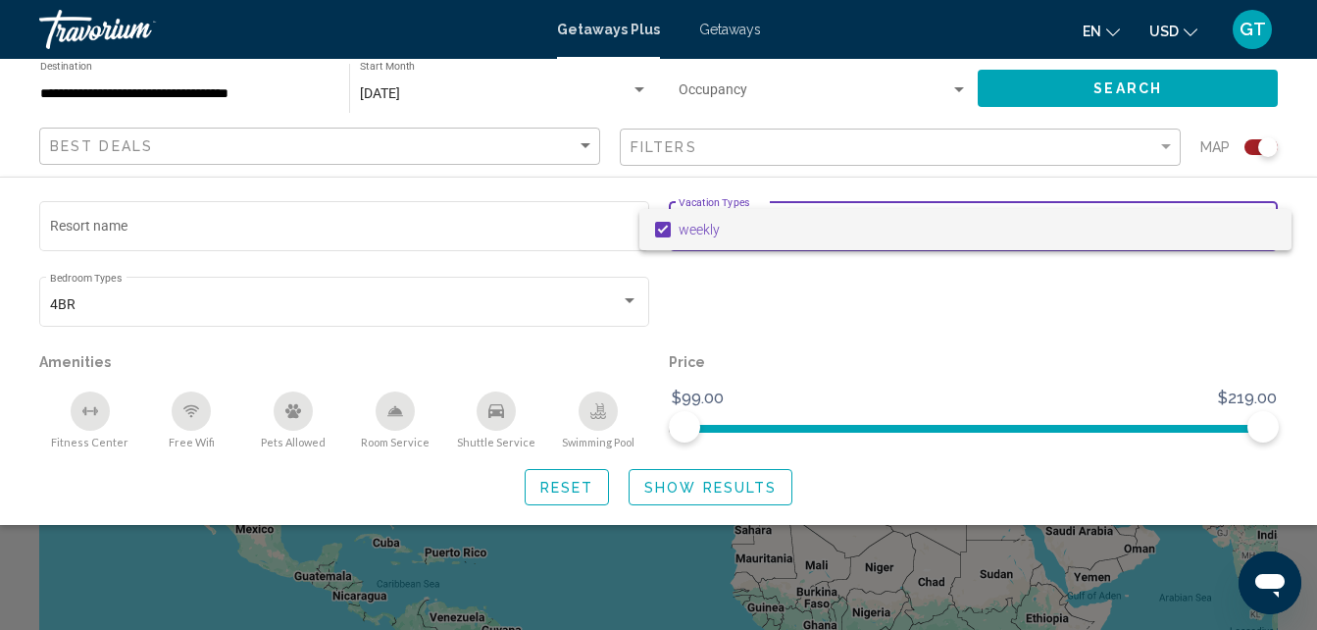
click at [1251, 235] on span "weekly" at bounding box center [977, 229] width 597 height 41
click at [1138, 311] on div at bounding box center [658, 315] width 1317 height 630
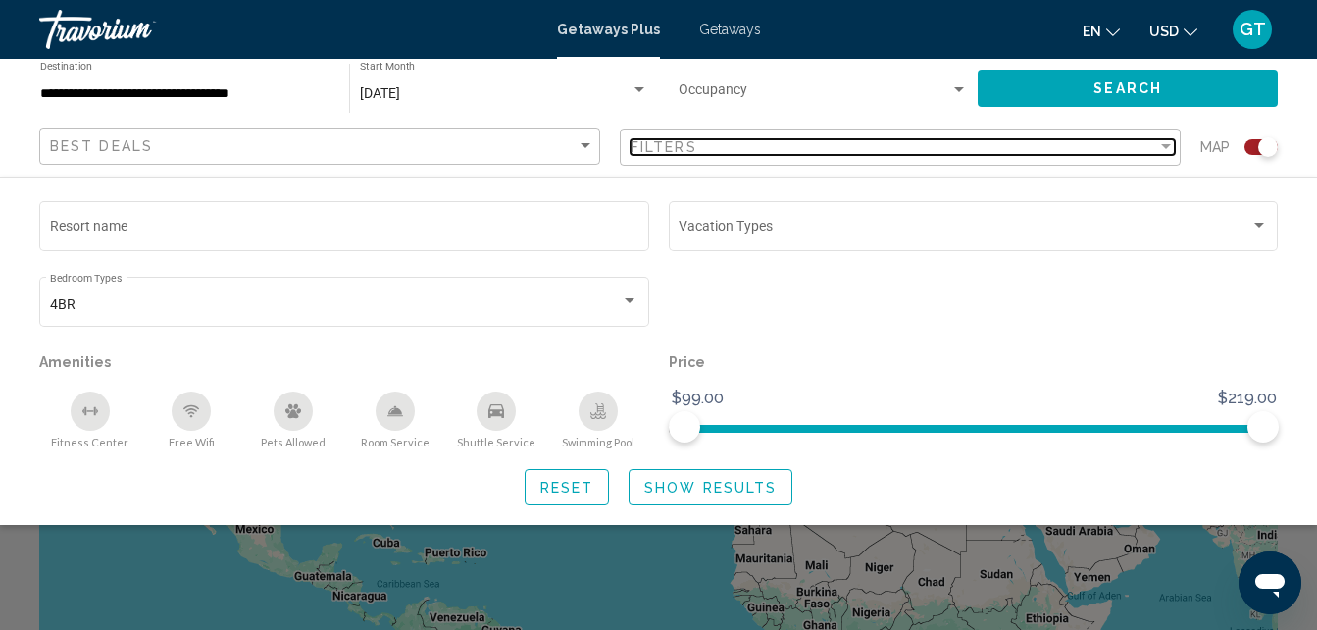
click at [1161, 146] on div "Filter" at bounding box center [1166, 146] width 10 height 5
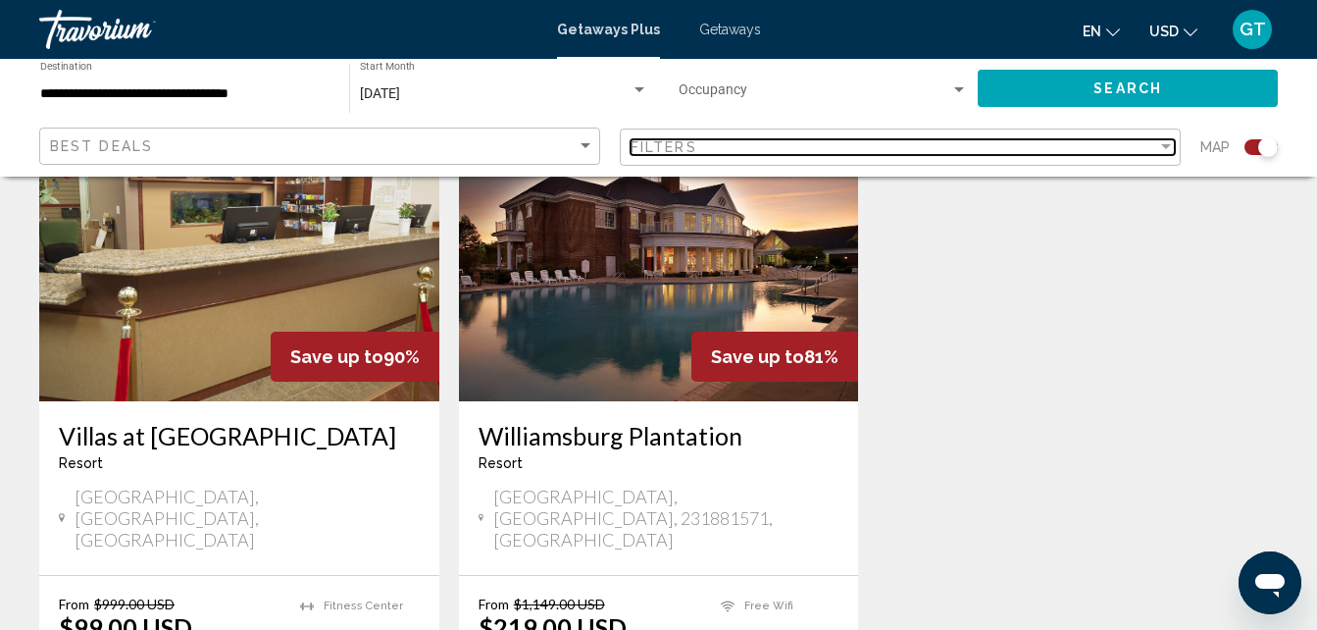
scroll to position [694, 0]
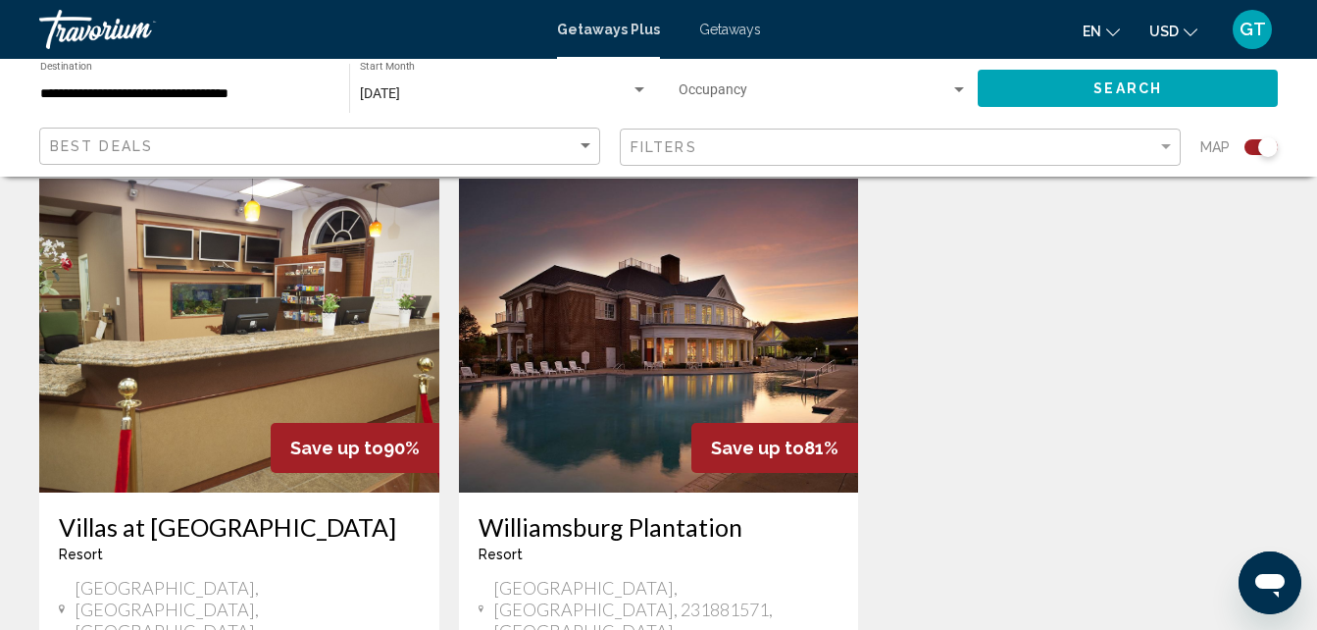
click at [266, 383] on img "Main content" at bounding box center [239, 336] width 400 height 314
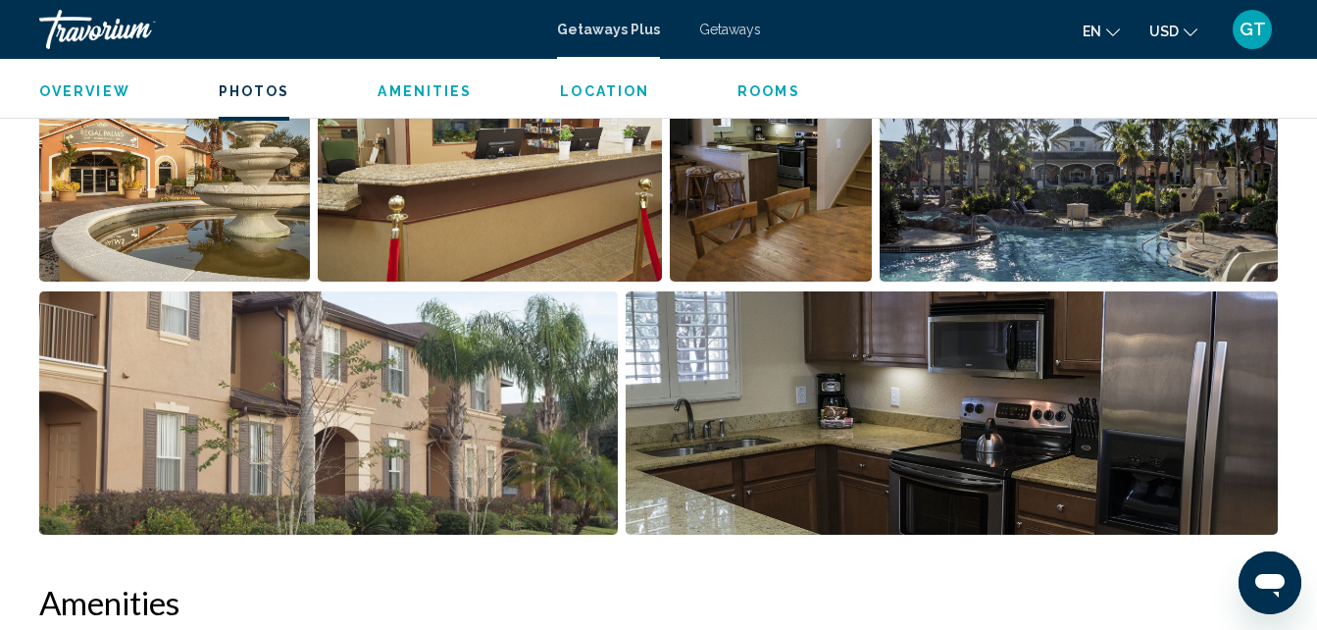
scroll to position [1412, 0]
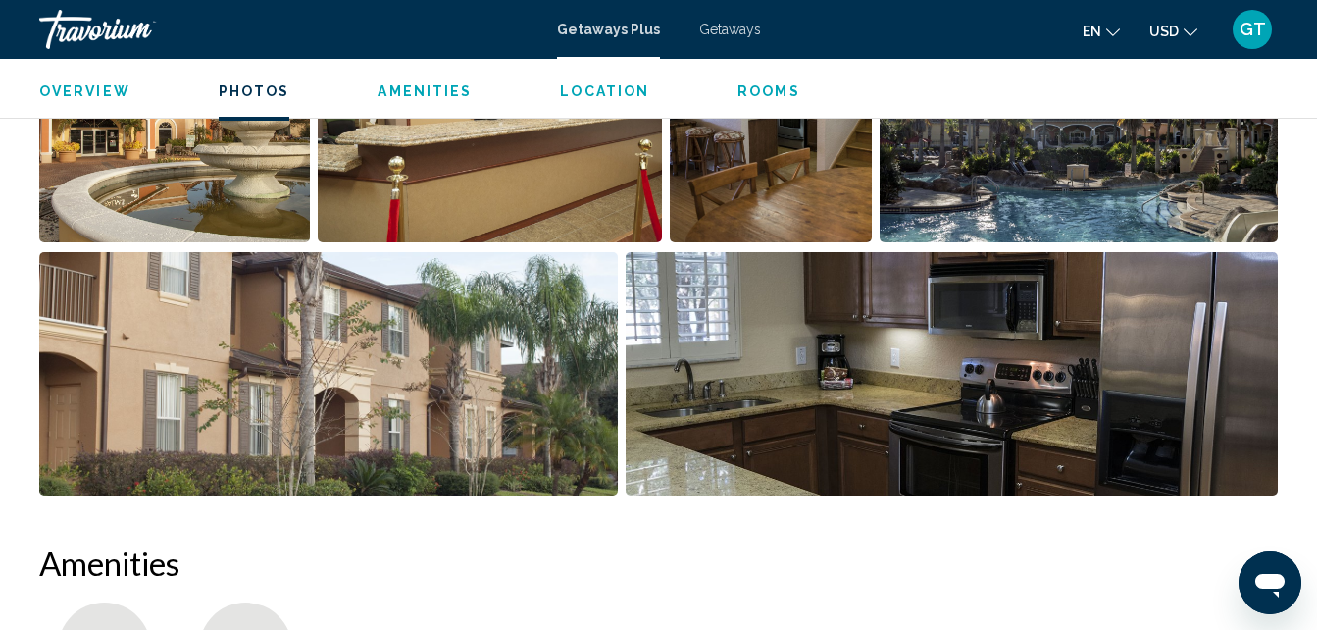
click at [1101, 424] on img "Open full-screen image slider" at bounding box center [952, 373] width 652 height 243
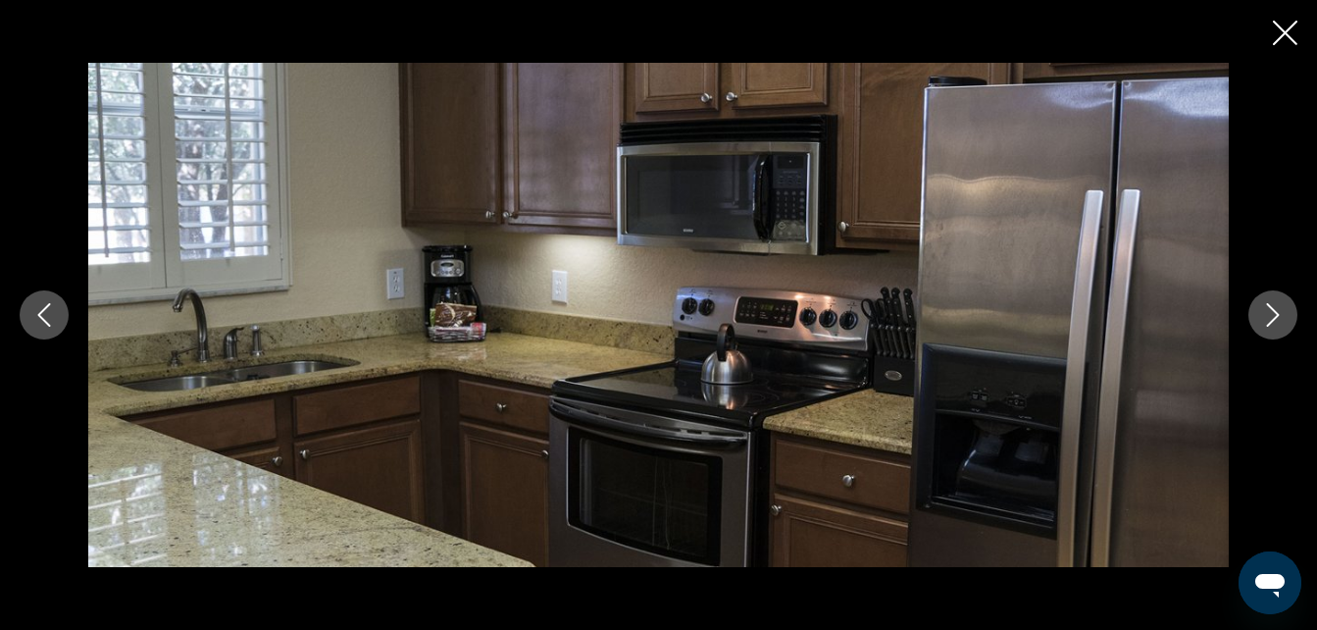
click at [1267, 326] on icon "Next image" at bounding box center [1273, 315] width 13 height 24
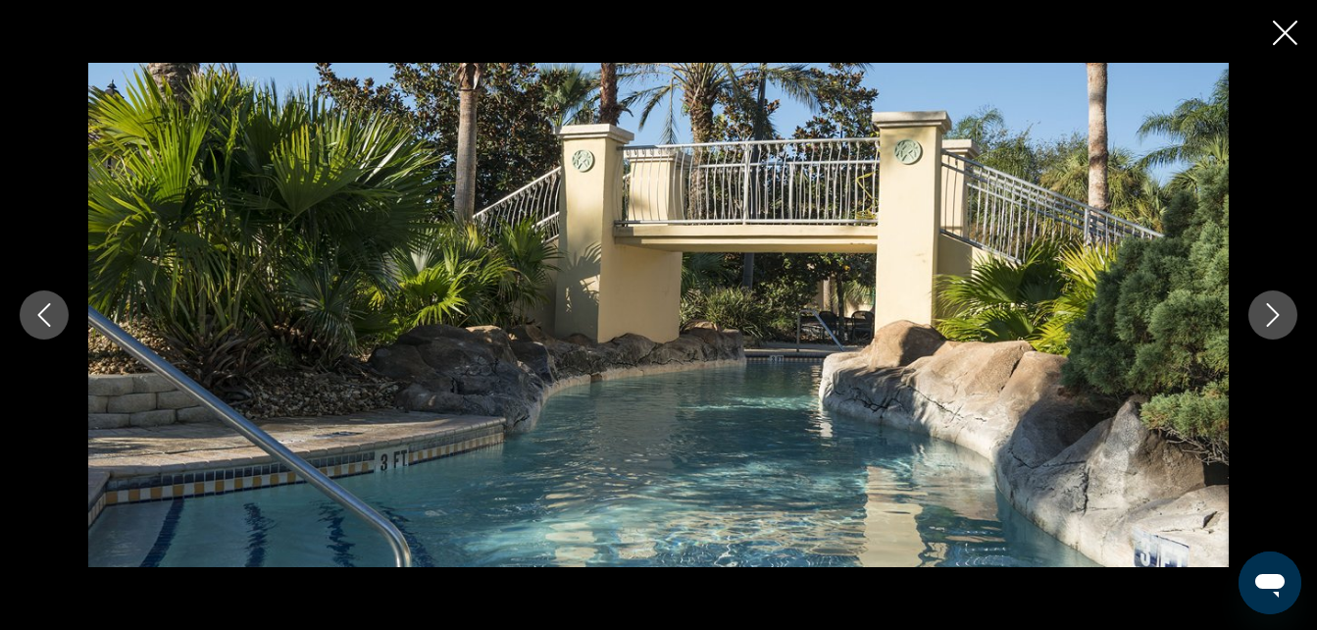
click at [1267, 326] on icon "Next image" at bounding box center [1273, 315] width 13 height 24
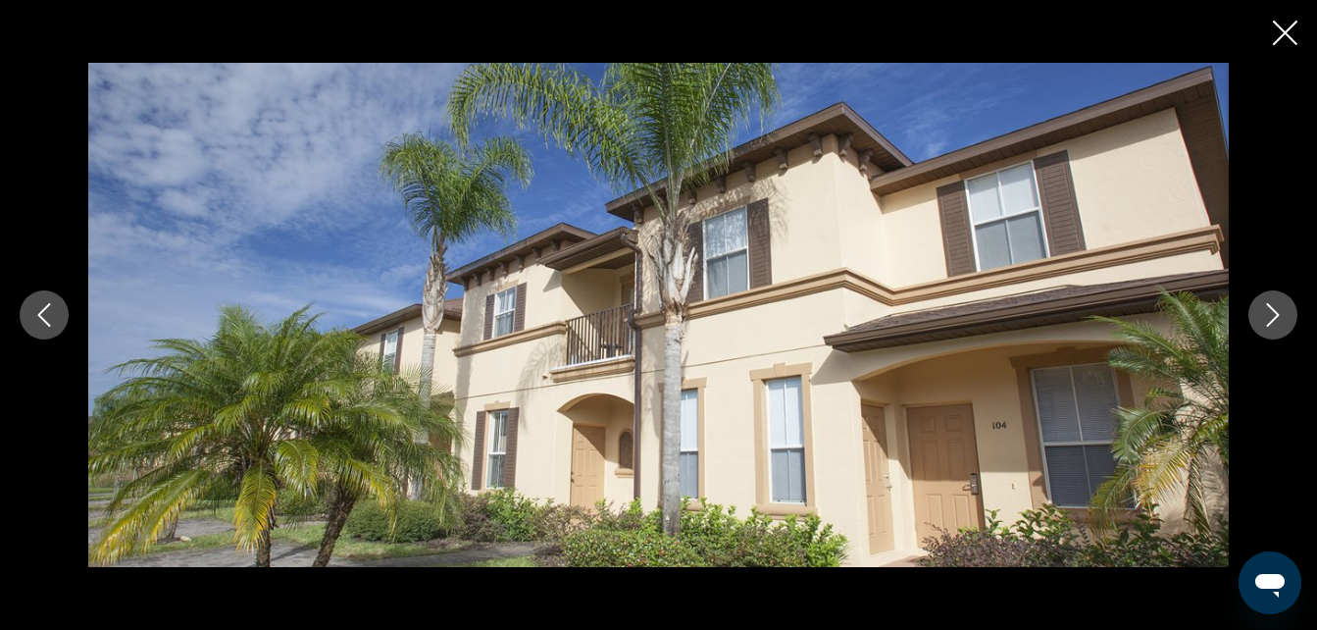
click at [1267, 326] on icon "Next image" at bounding box center [1273, 315] width 13 height 24
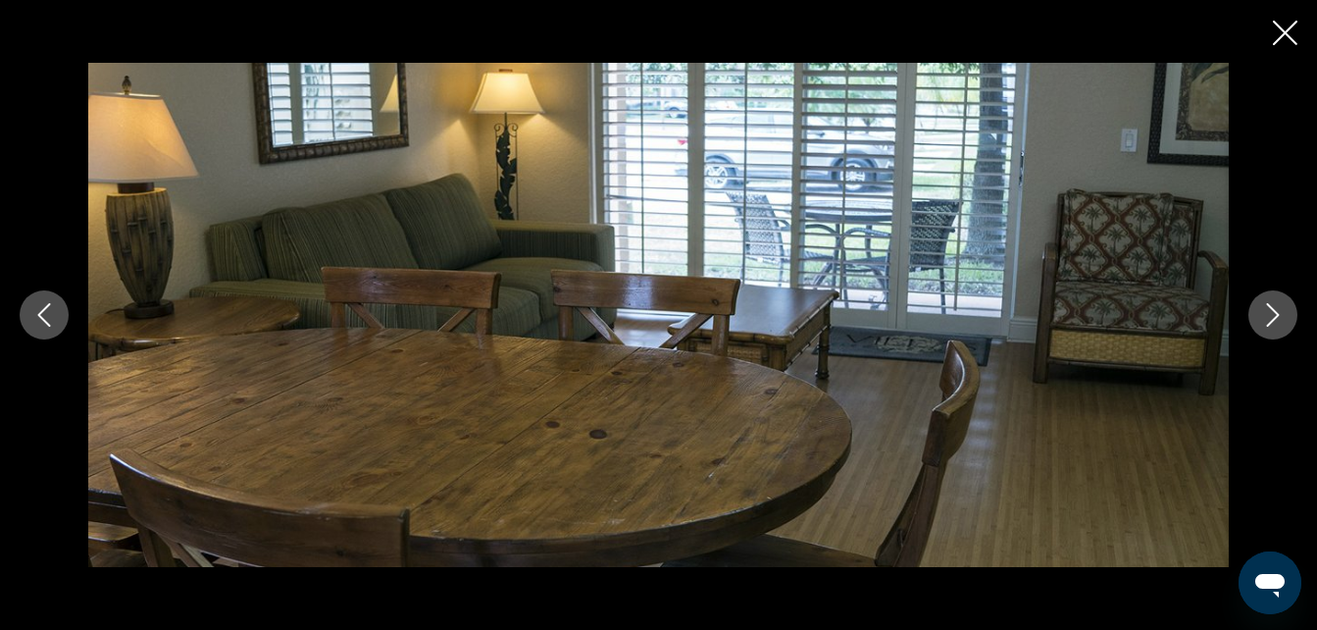
click at [1267, 326] on icon "Next image" at bounding box center [1273, 315] width 13 height 24
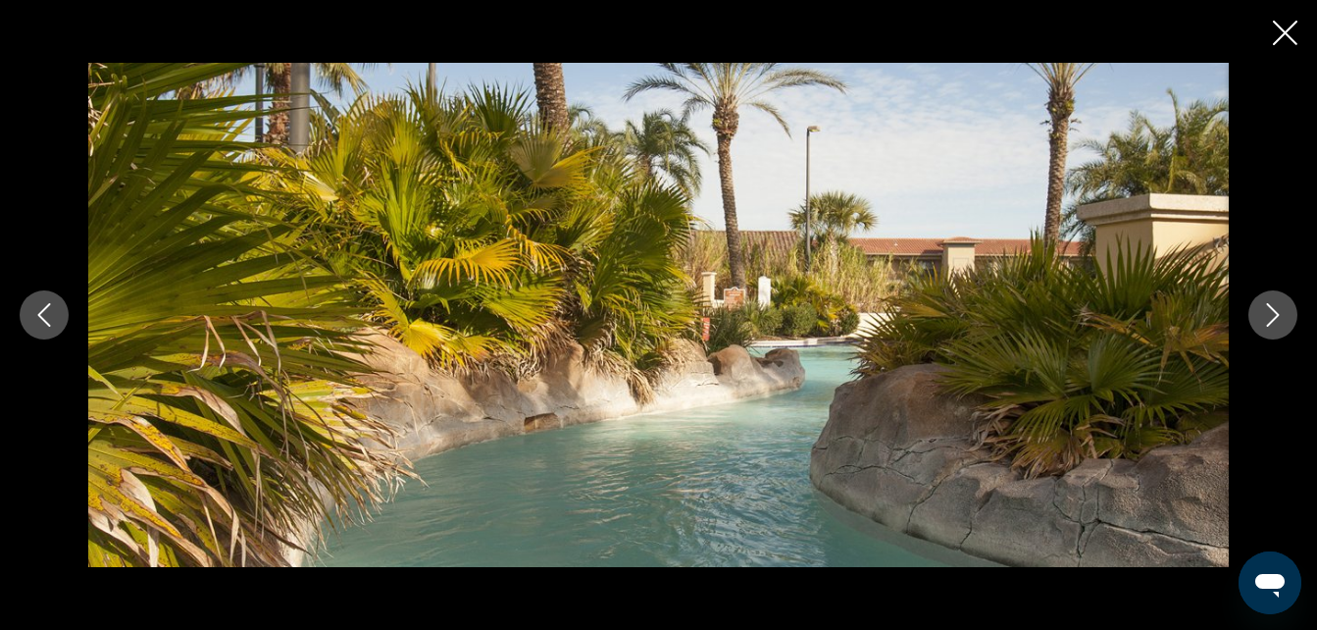
click at [1267, 326] on icon "Next image" at bounding box center [1273, 315] width 13 height 24
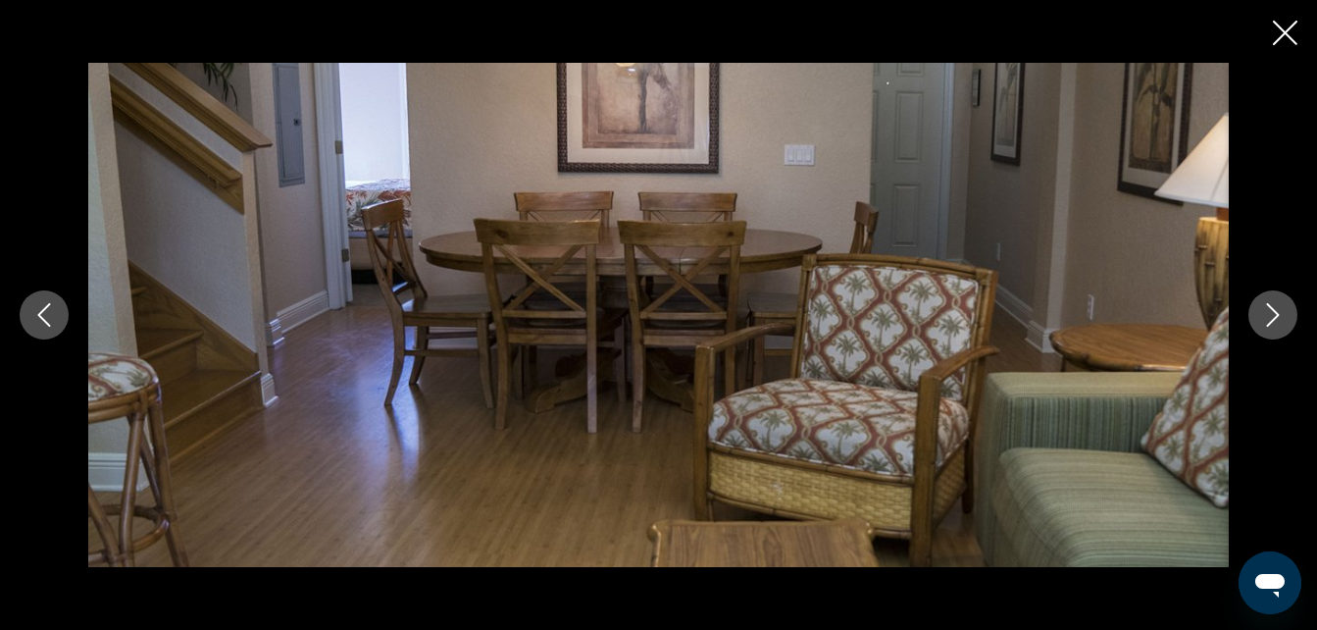
click at [1267, 326] on icon "Next image" at bounding box center [1273, 315] width 13 height 24
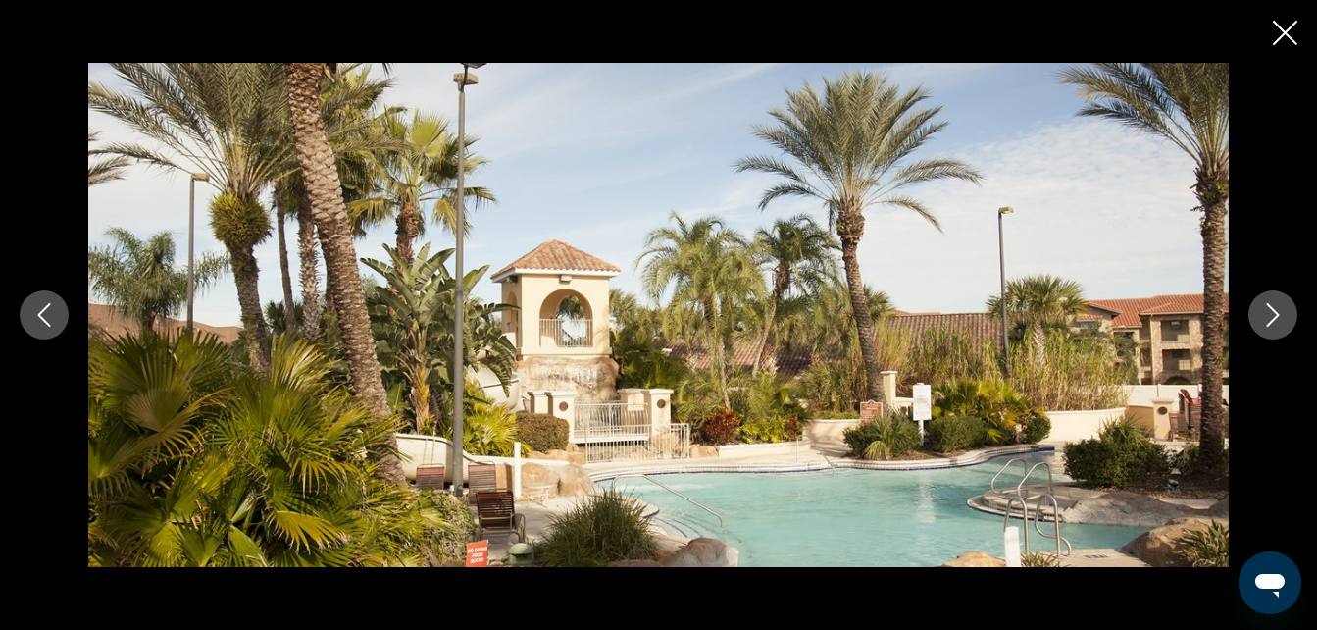
click at [1267, 326] on icon "Next image" at bounding box center [1273, 315] width 13 height 24
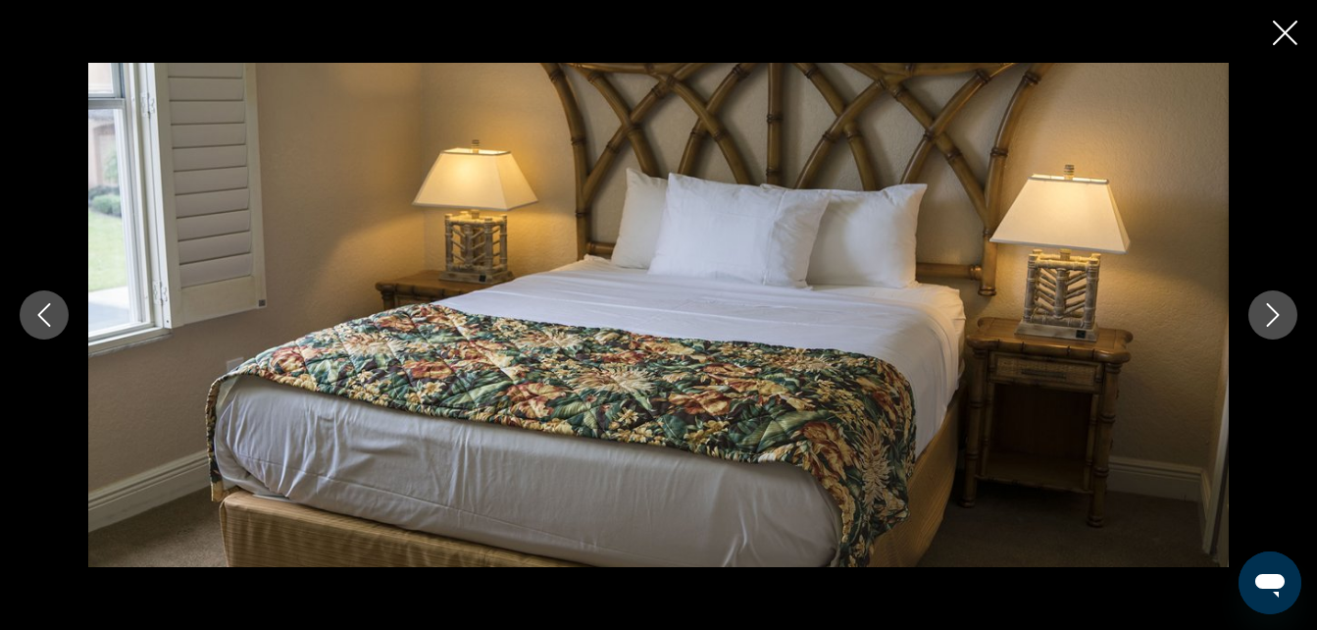
click at [1267, 326] on icon "Next image" at bounding box center [1273, 315] width 13 height 24
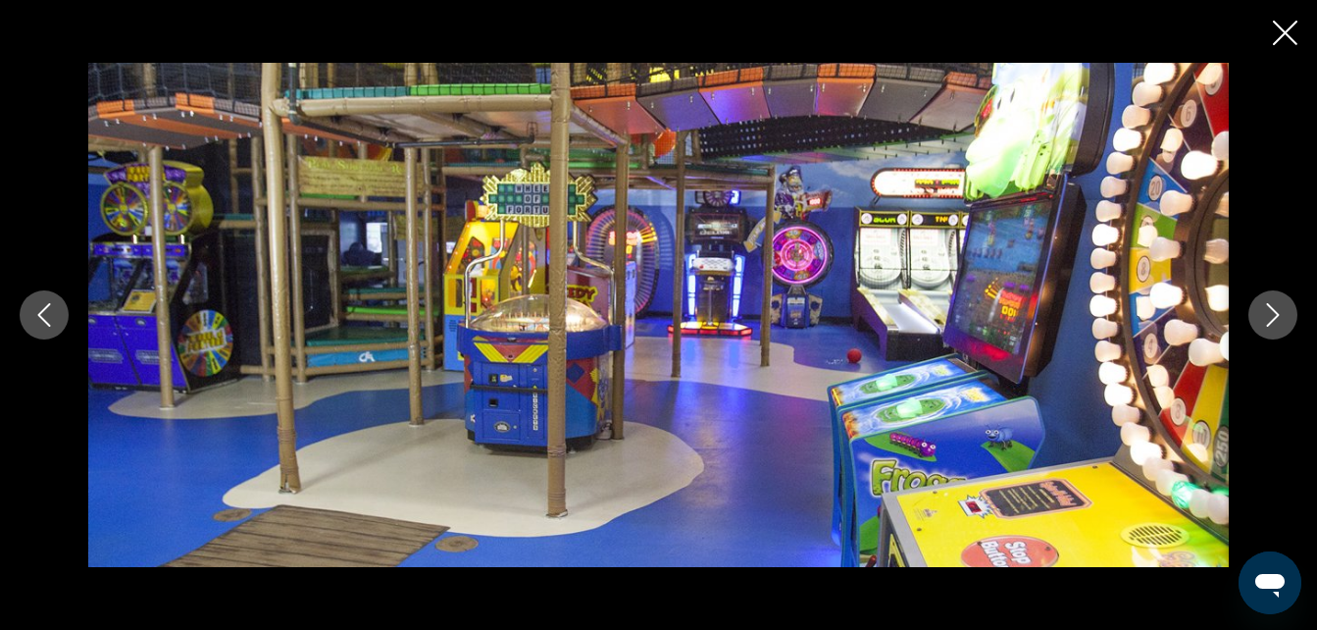
click at [1267, 326] on icon "Next image" at bounding box center [1273, 315] width 13 height 24
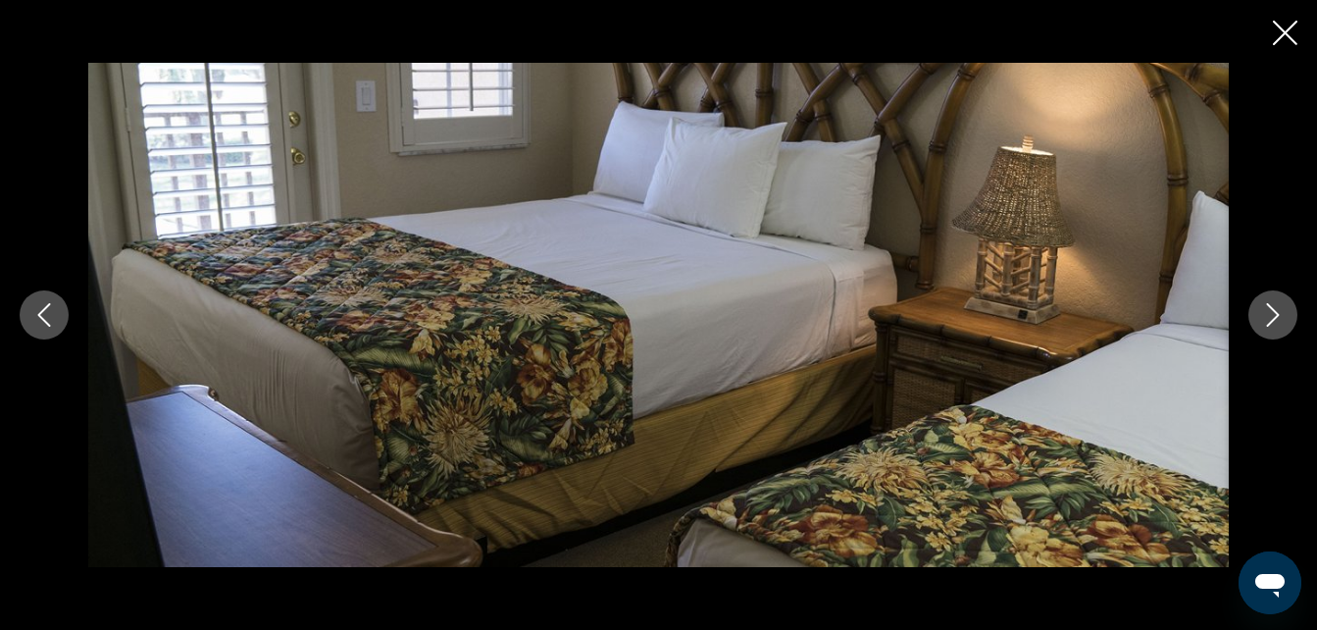
click at [1267, 326] on icon "Next image" at bounding box center [1273, 315] width 13 height 24
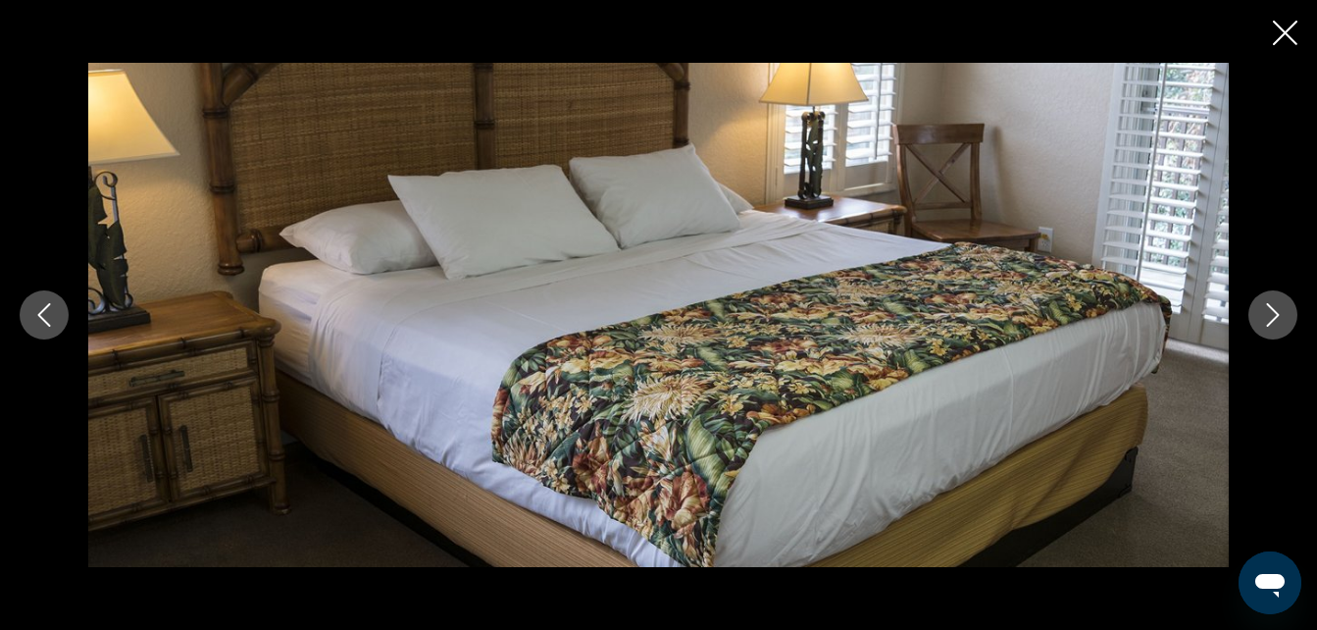
click at [1267, 326] on icon "Next image" at bounding box center [1273, 315] width 13 height 24
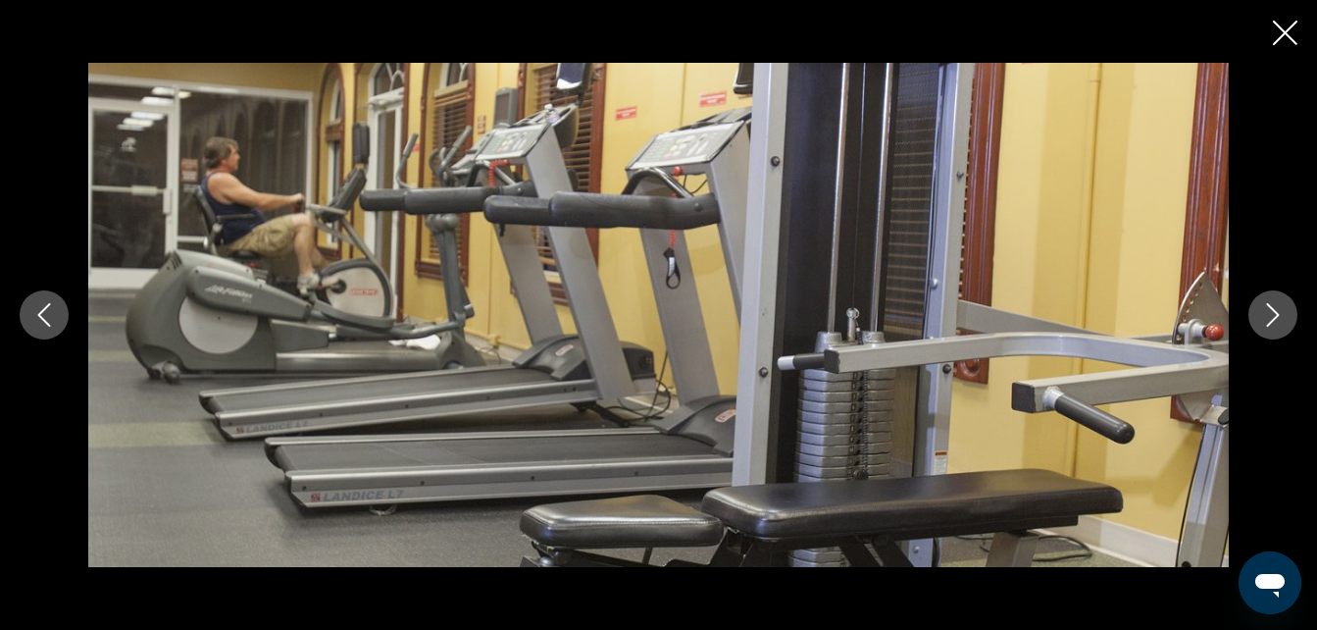
click at [1267, 326] on icon "Next image" at bounding box center [1273, 315] width 13 height 24
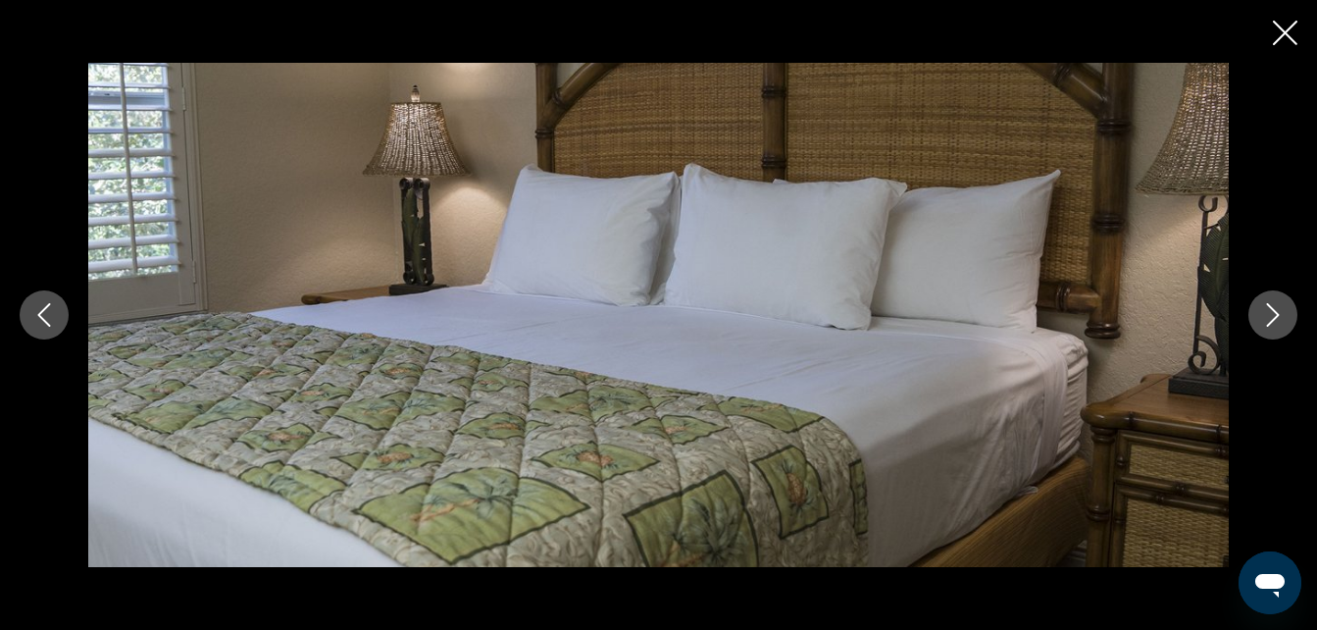
click at [1267, 326] on icon "Next image" at bounding box center [1273, 315] width 13 height 24
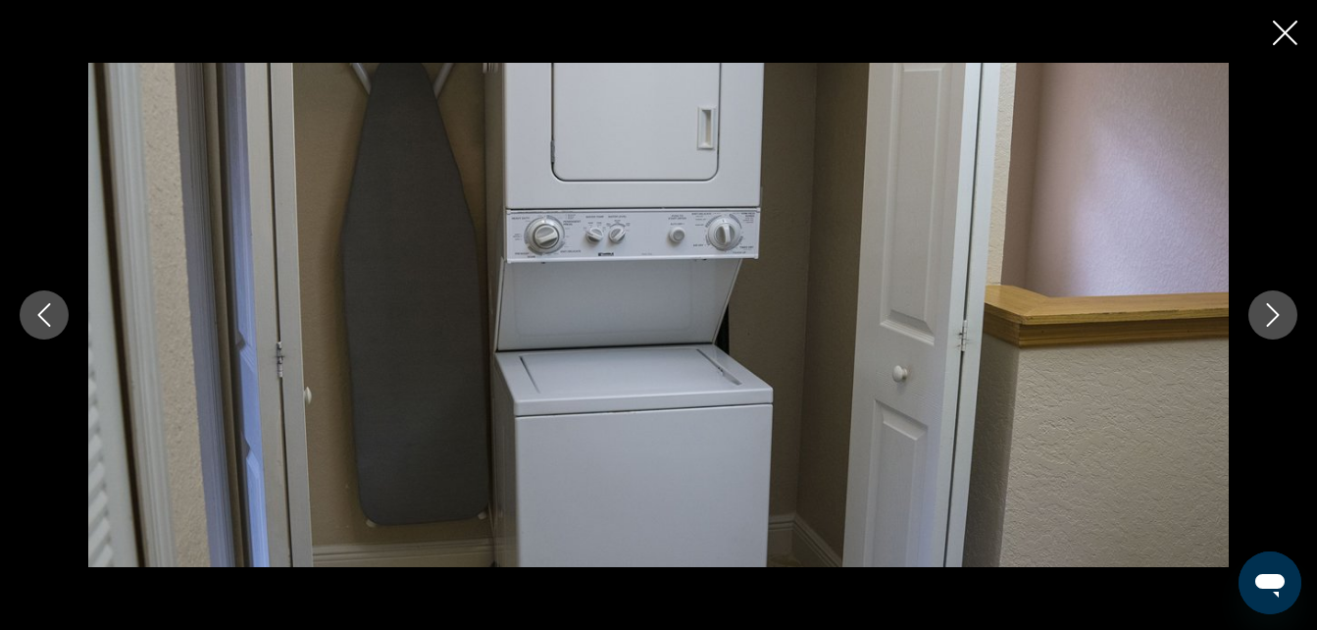
click at [1267, 326] on icon "Next image" at bounding box center [1273, 315] width 13 height 24
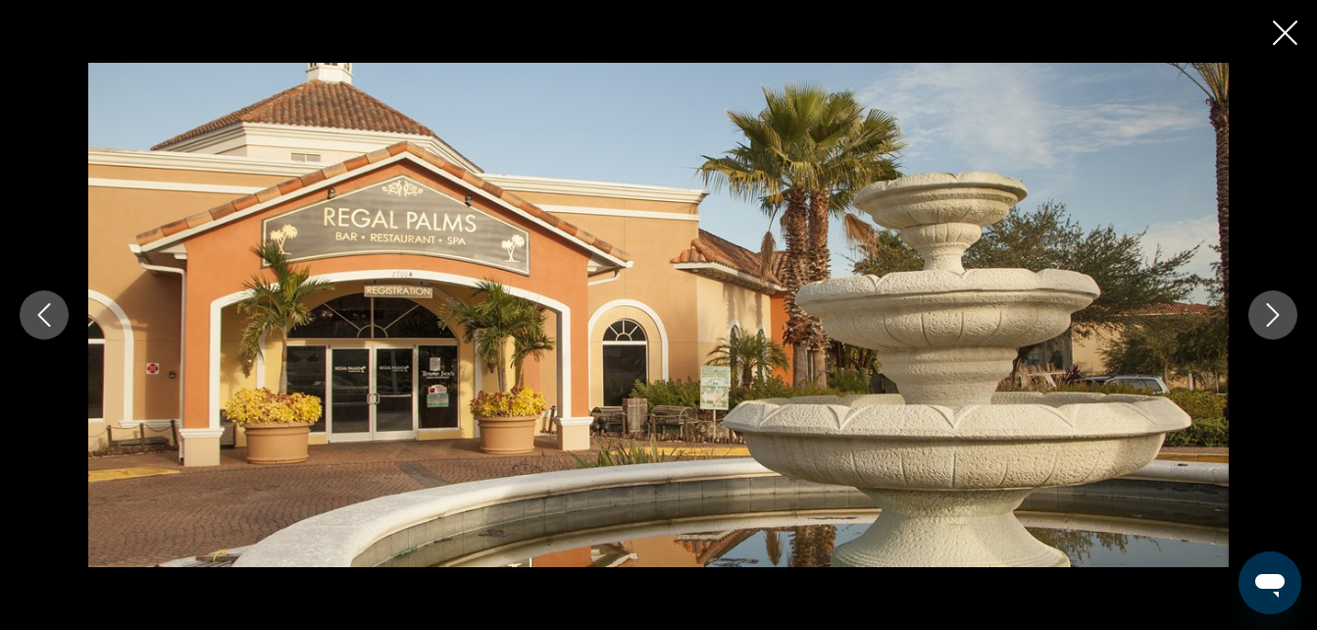
click at [1271, 35] on div "Main content" at bounding box center [658, 315] width 1317 height 630
click at [1281, 34] on icon "Close slideshow" at bounding box center [1285, 33] width 25 height 25
